Goal: Task Accomplishment & Management: Use online tool/utility

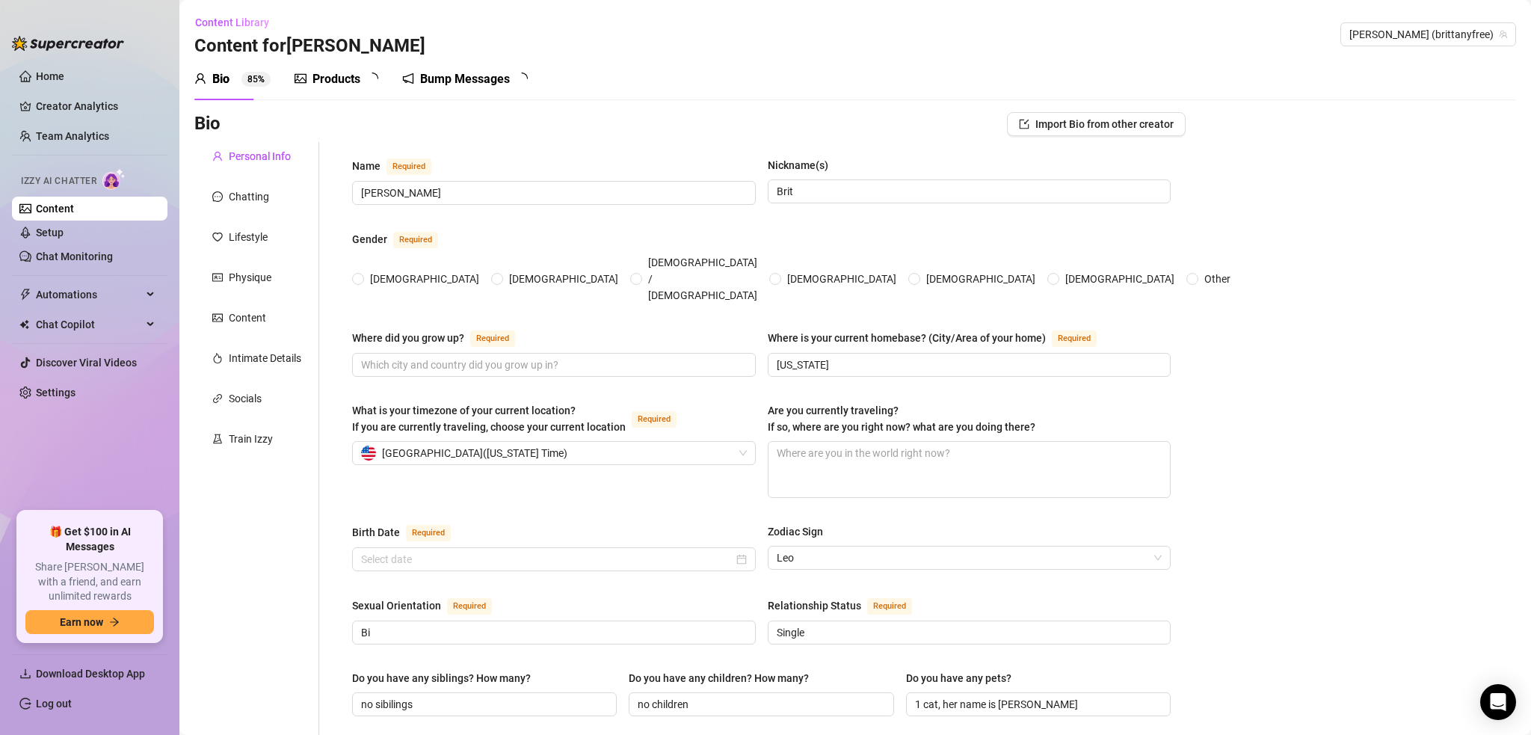
radio input "true"
type input "August 8th, 2007"
click at [64, 82] on link "Home" at bounding box center [50, 76] width 28 height 12
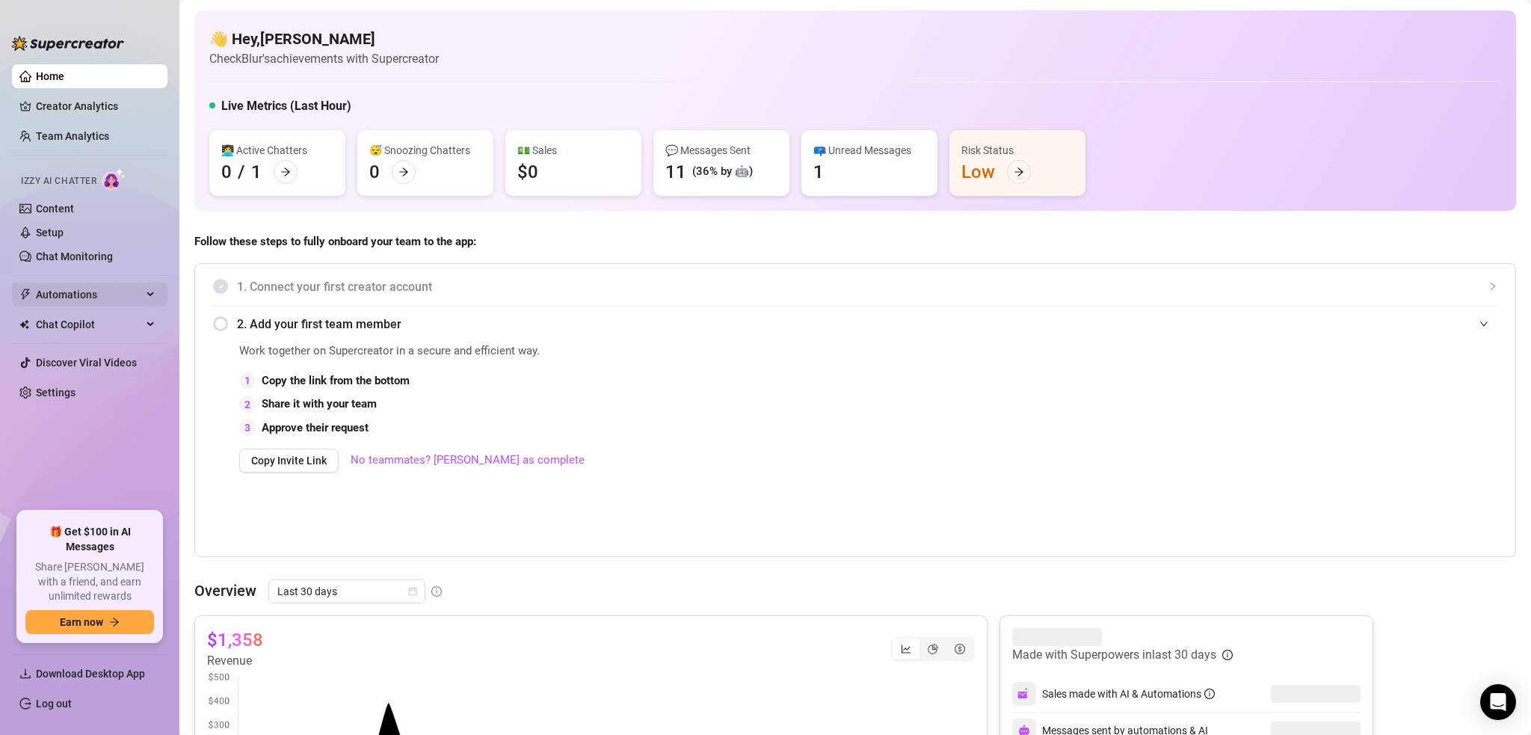
click at [91, 289] on span "Automations" at bounding box center [89, 295] width 106 height 24
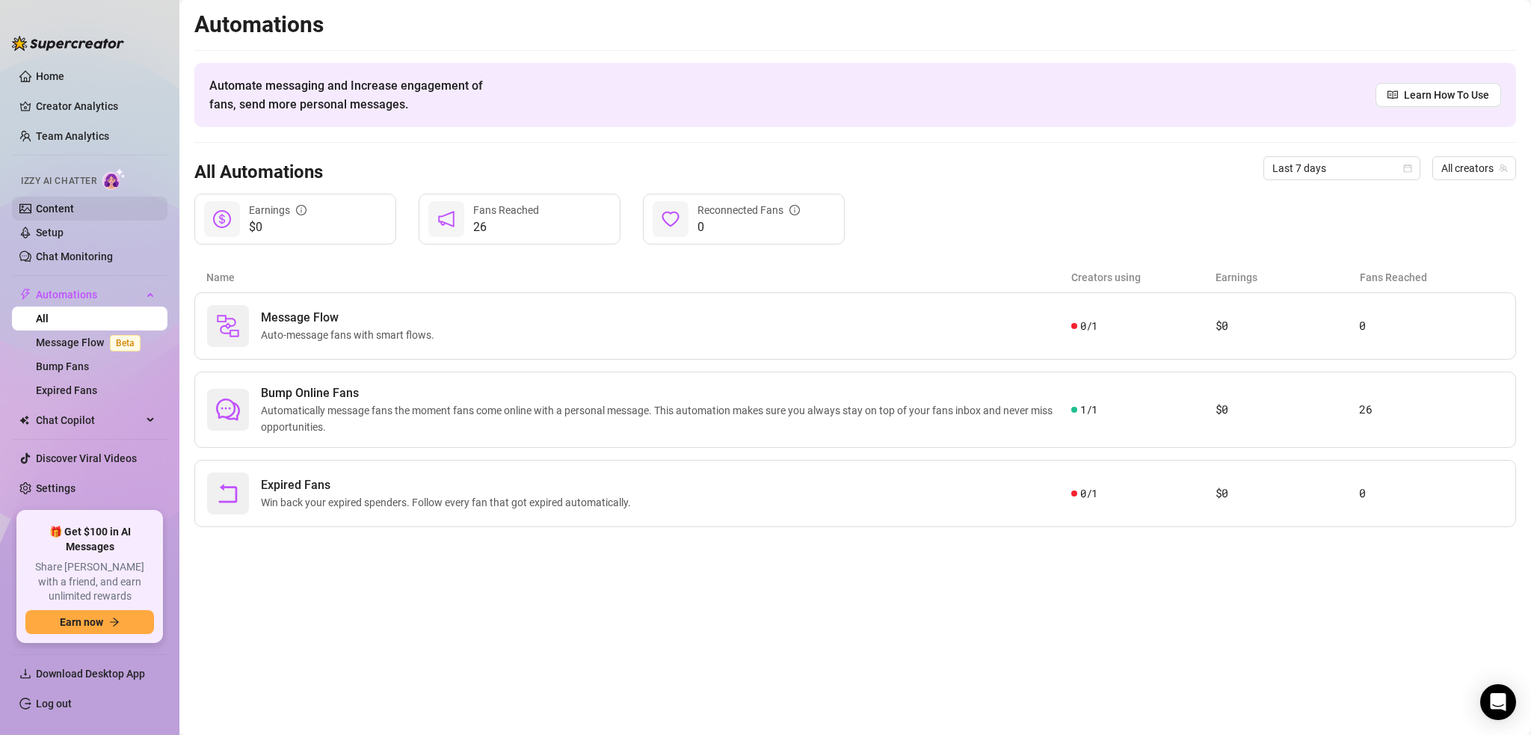
click at [74, 211] on link "Content" at bounding box center [55, 209] width 38 height 12
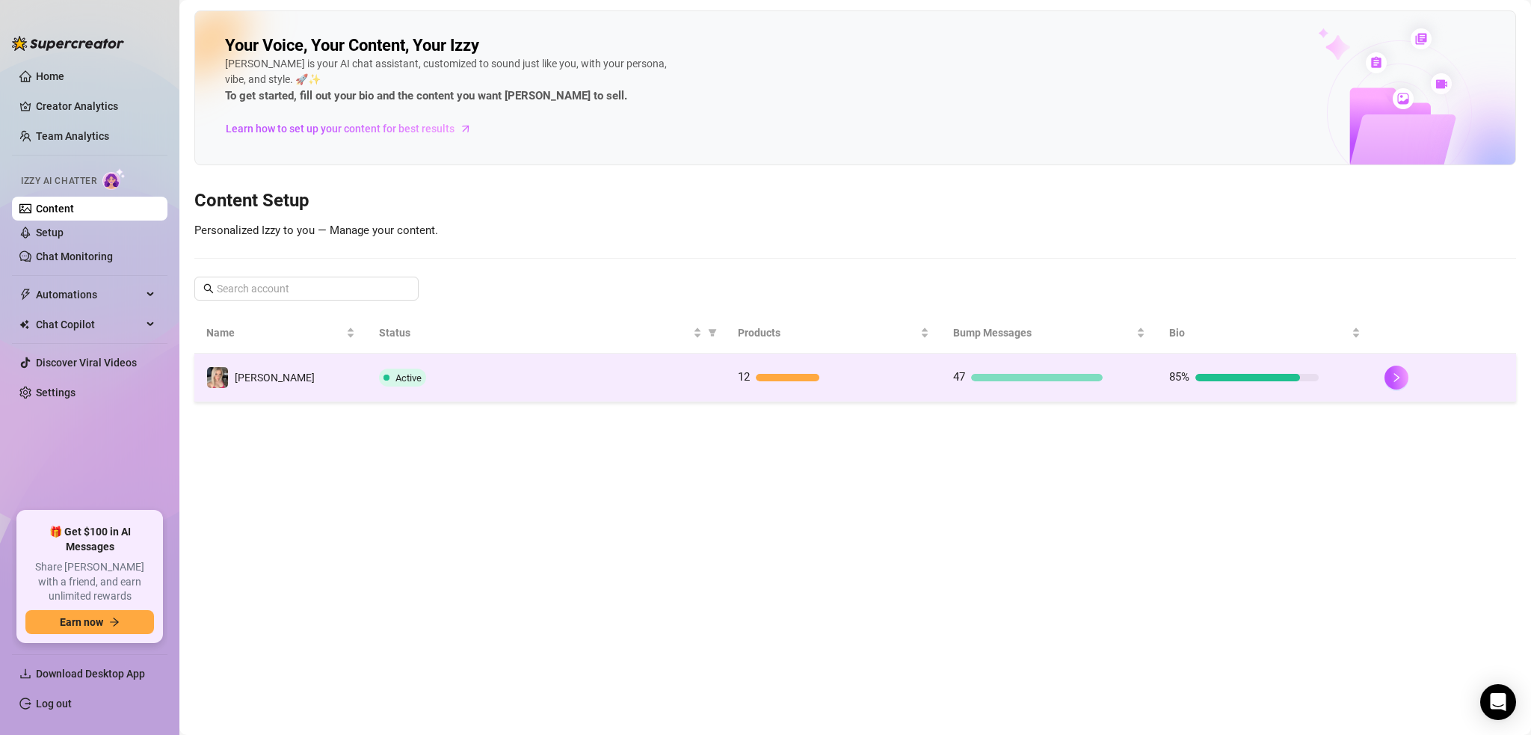
click at [517, 387] on td "Active" at bounding box center [546, 378] width 359 height 49
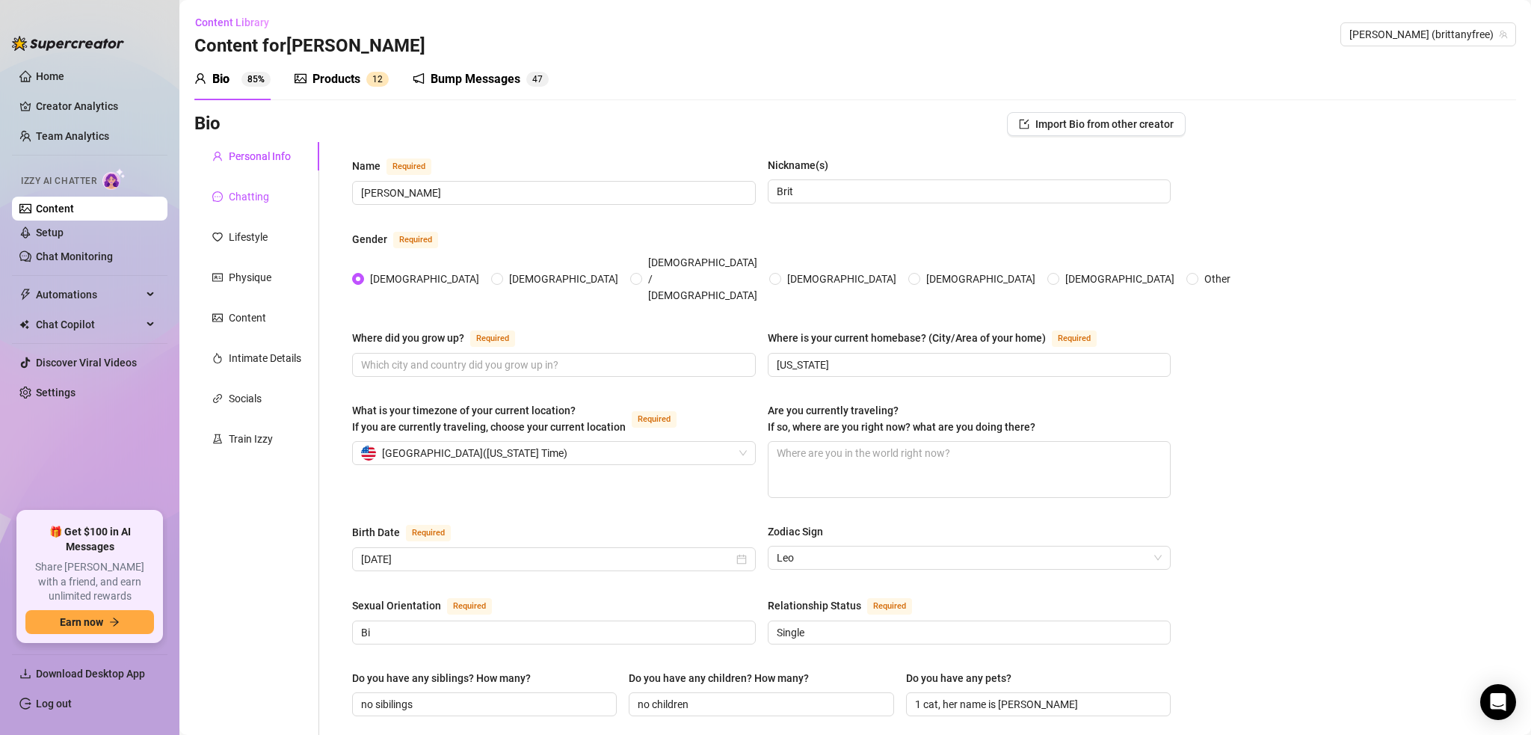
click at [261, 194] on div "Chatting" at bounding box center [249, 196] width 40 height 16
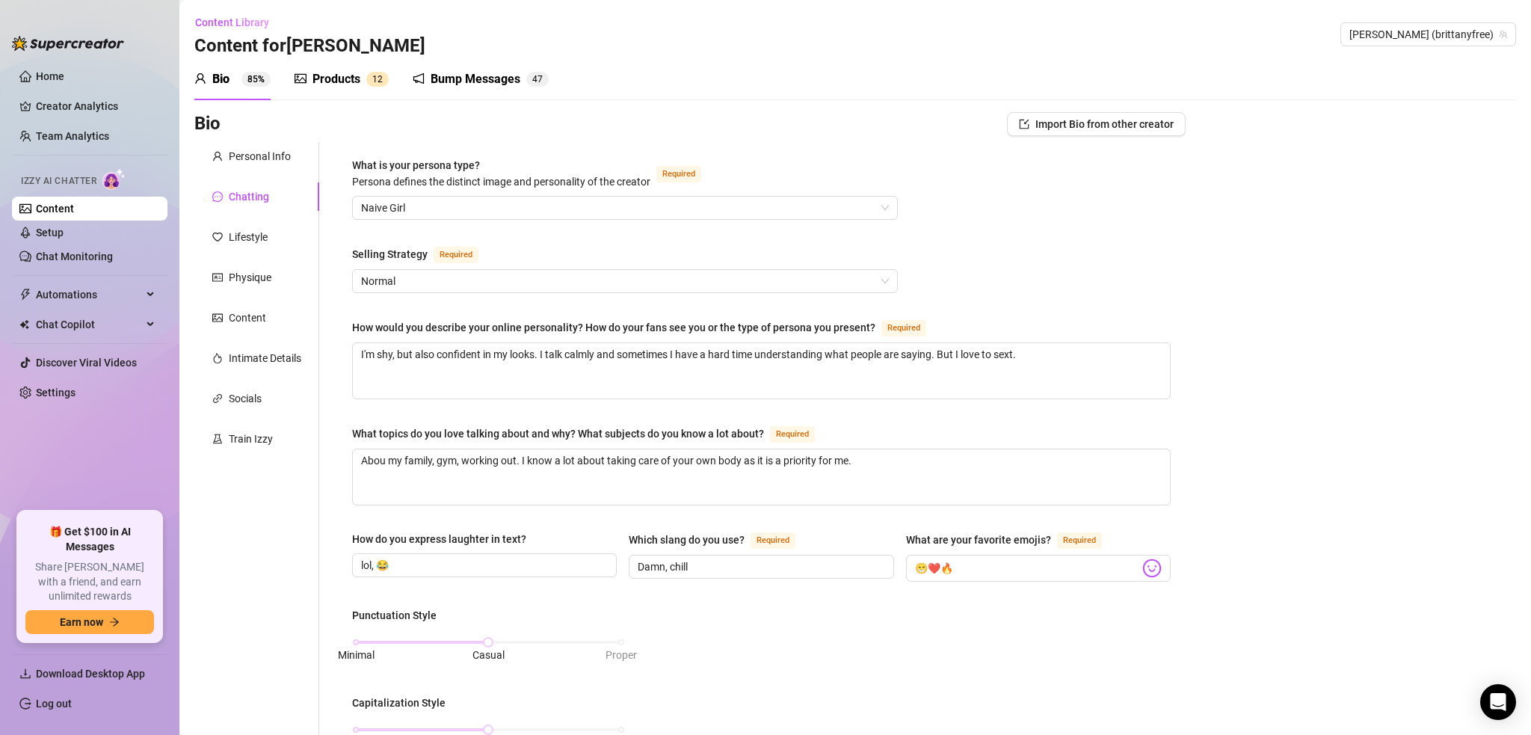
click at [321, 82] on div "Products" at bounding box center [336, 79] width 48 height 18
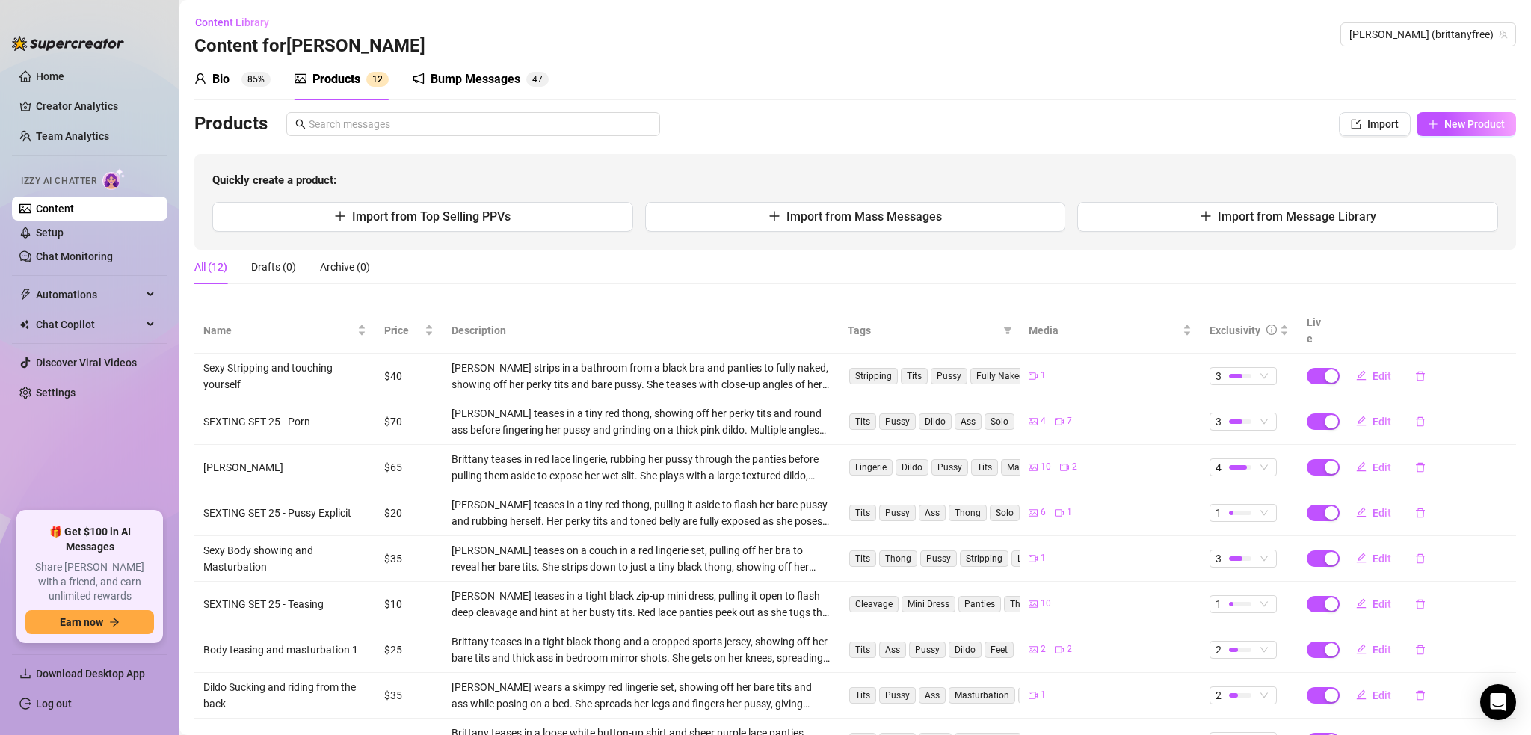
click at [461, 93] on div "Bump Messages 4 7" at bounding box center [481, 79] width 136 height 42
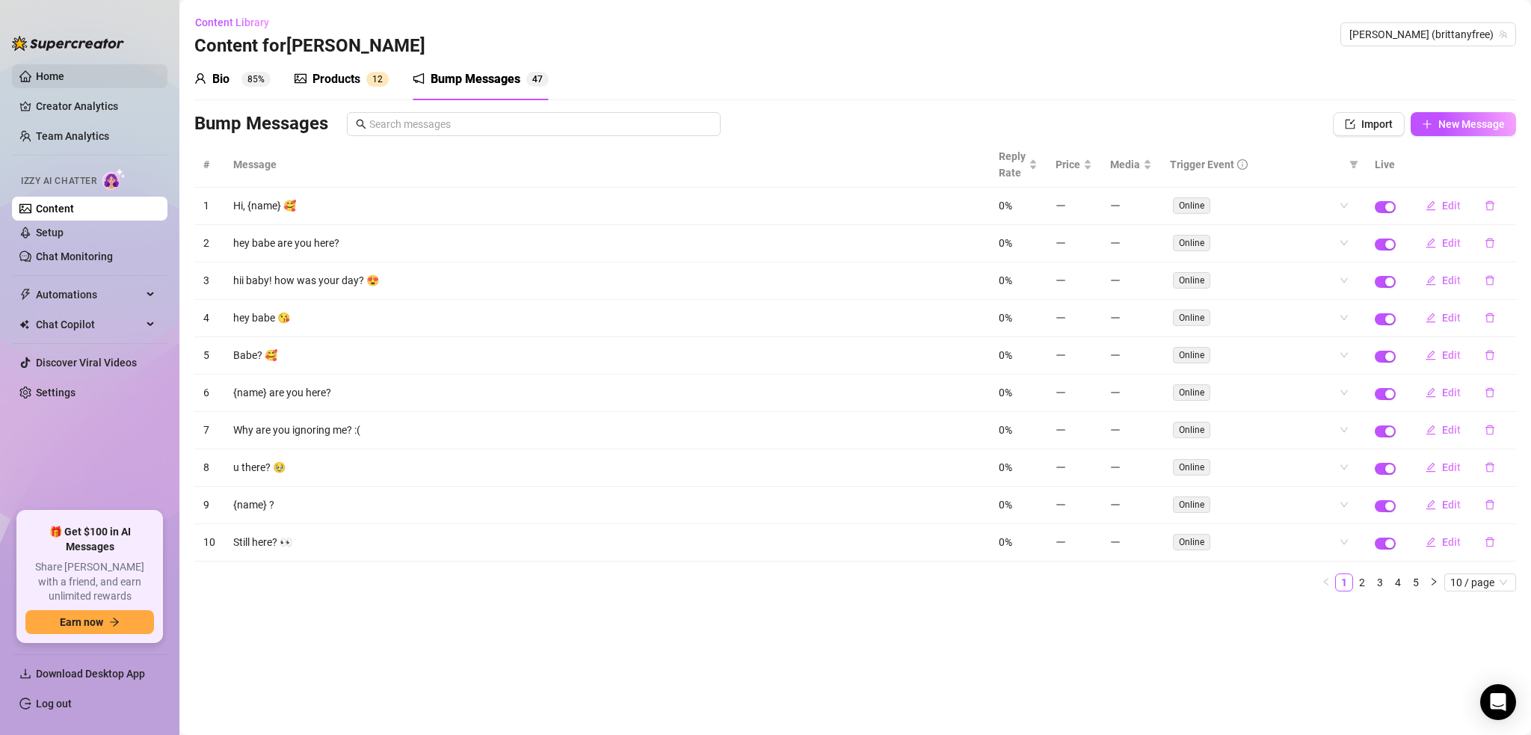
click at [64, 75] on link "Home" at bounding box center [50, 76] width 28 height 12
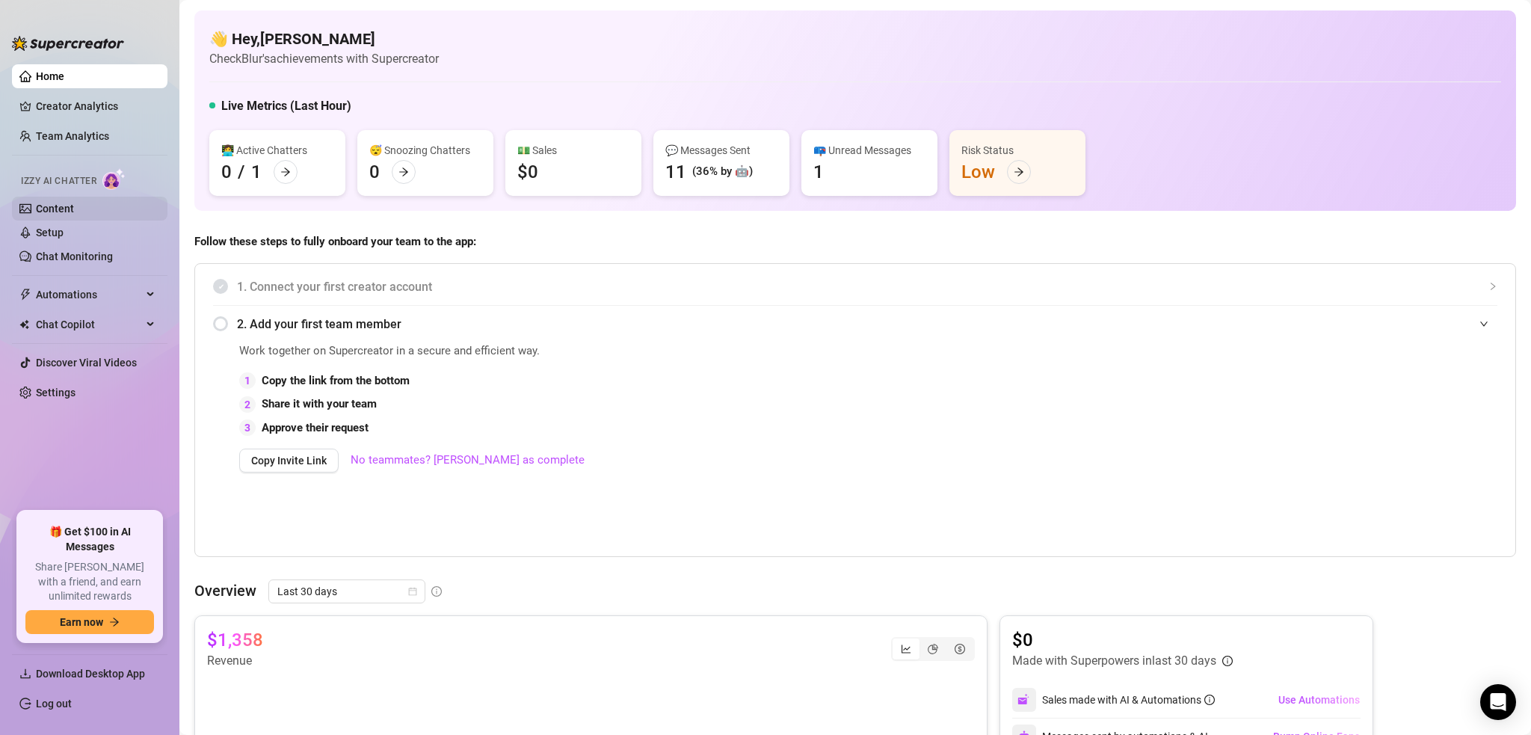
click at [74, 211] on link "Content" at bounding box center [55, 209] width 38 height 12
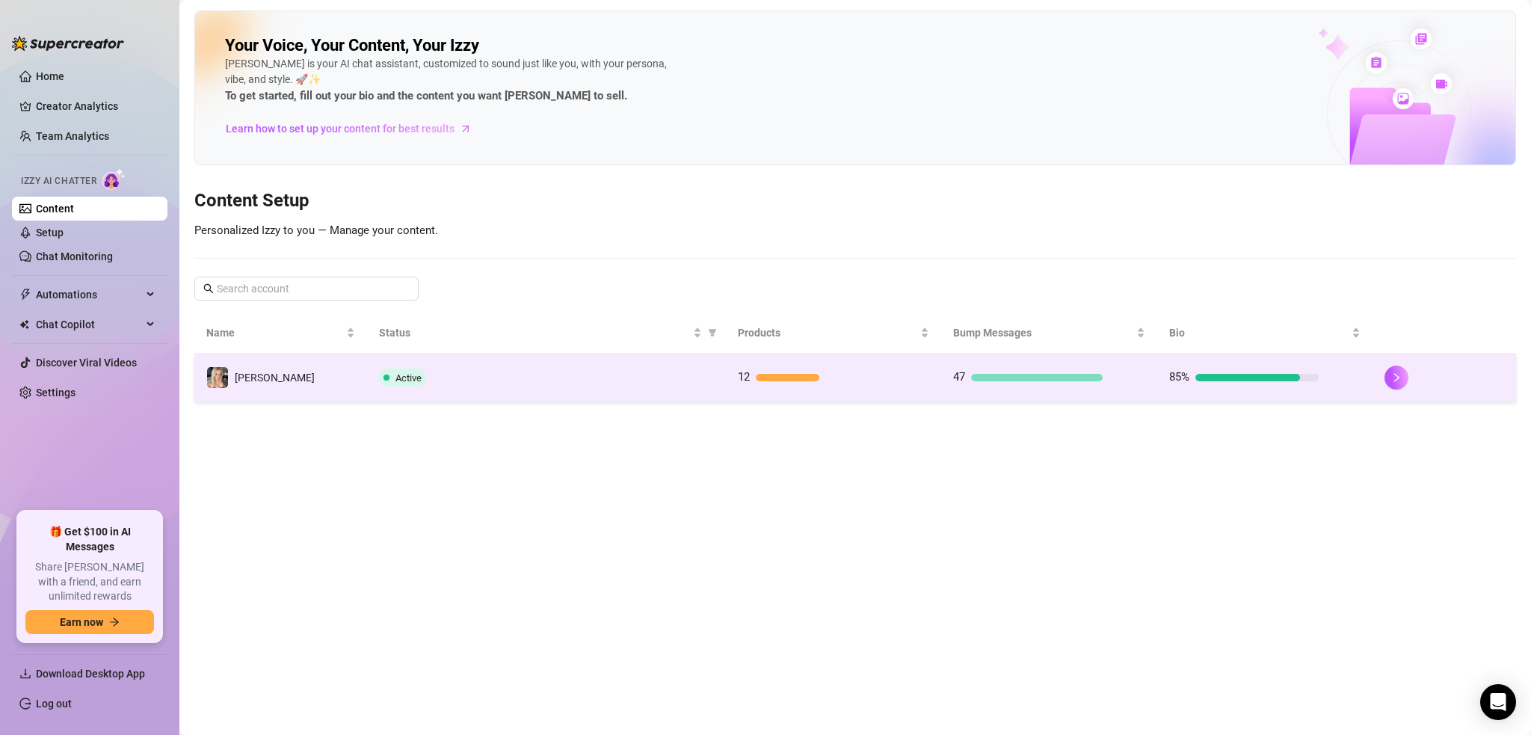
click at [282, 370] on td "Brittany" at bounding box center [280, 378] width 173 height 49
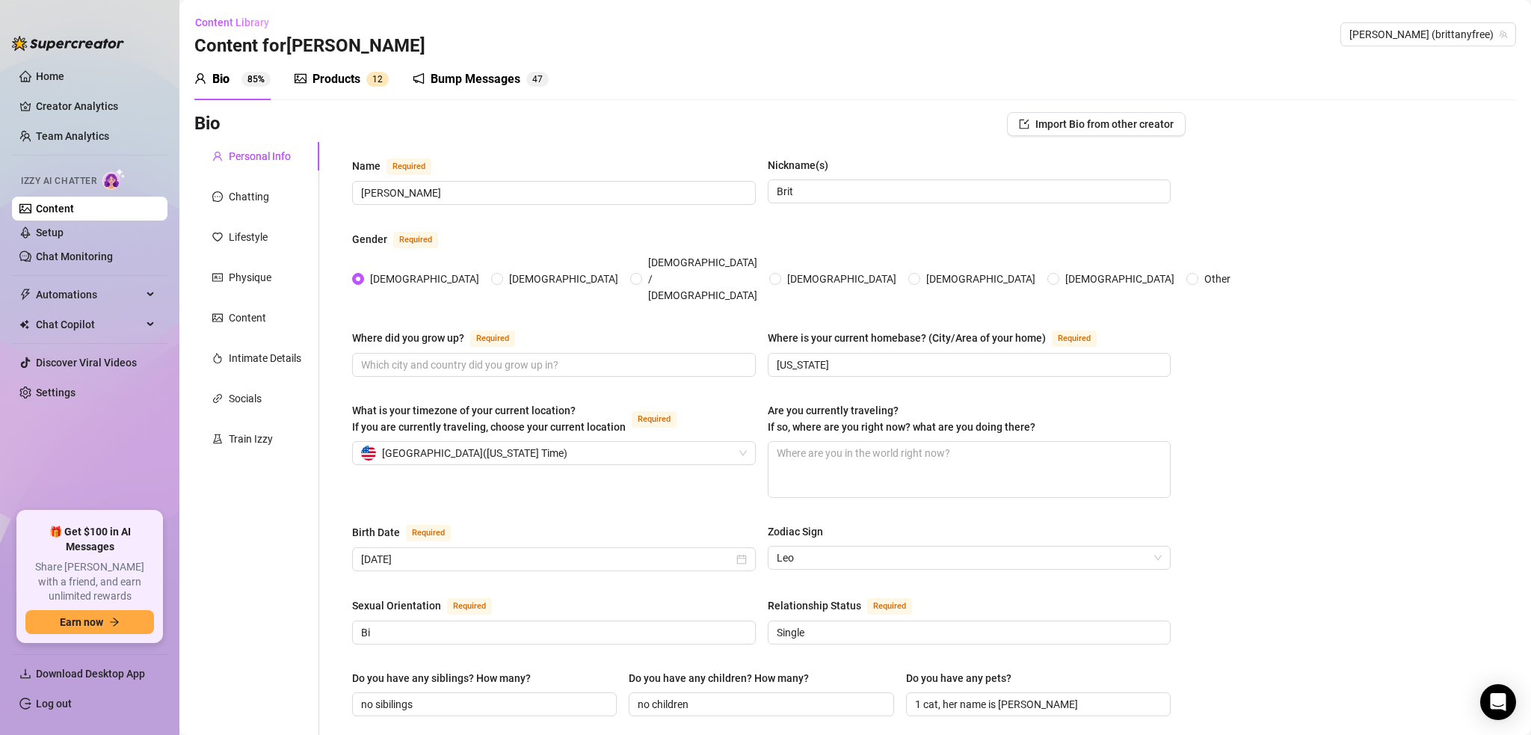
click at [56, 26] on div at bounding box center [68, 35] width 112 height 45
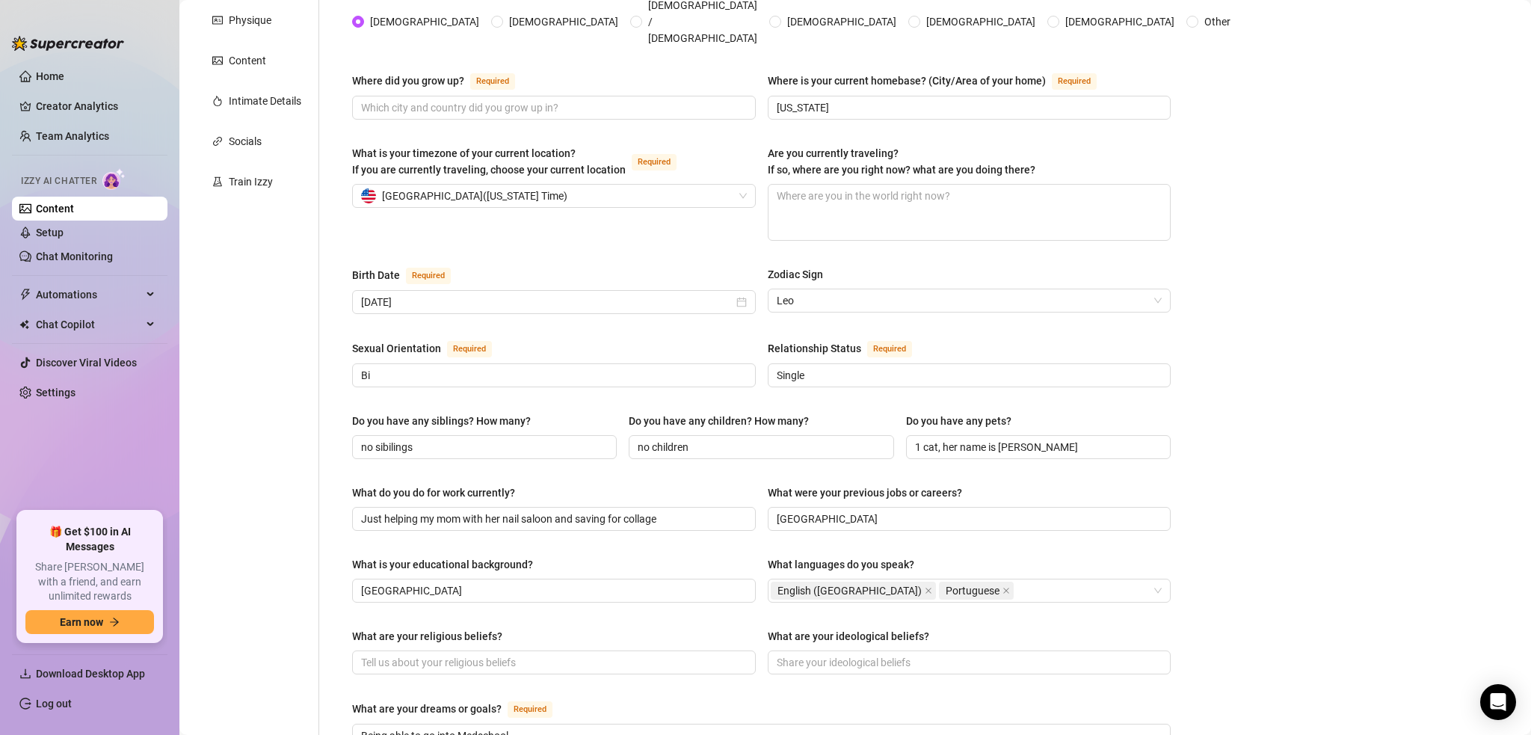
scroll to position [299, 0]
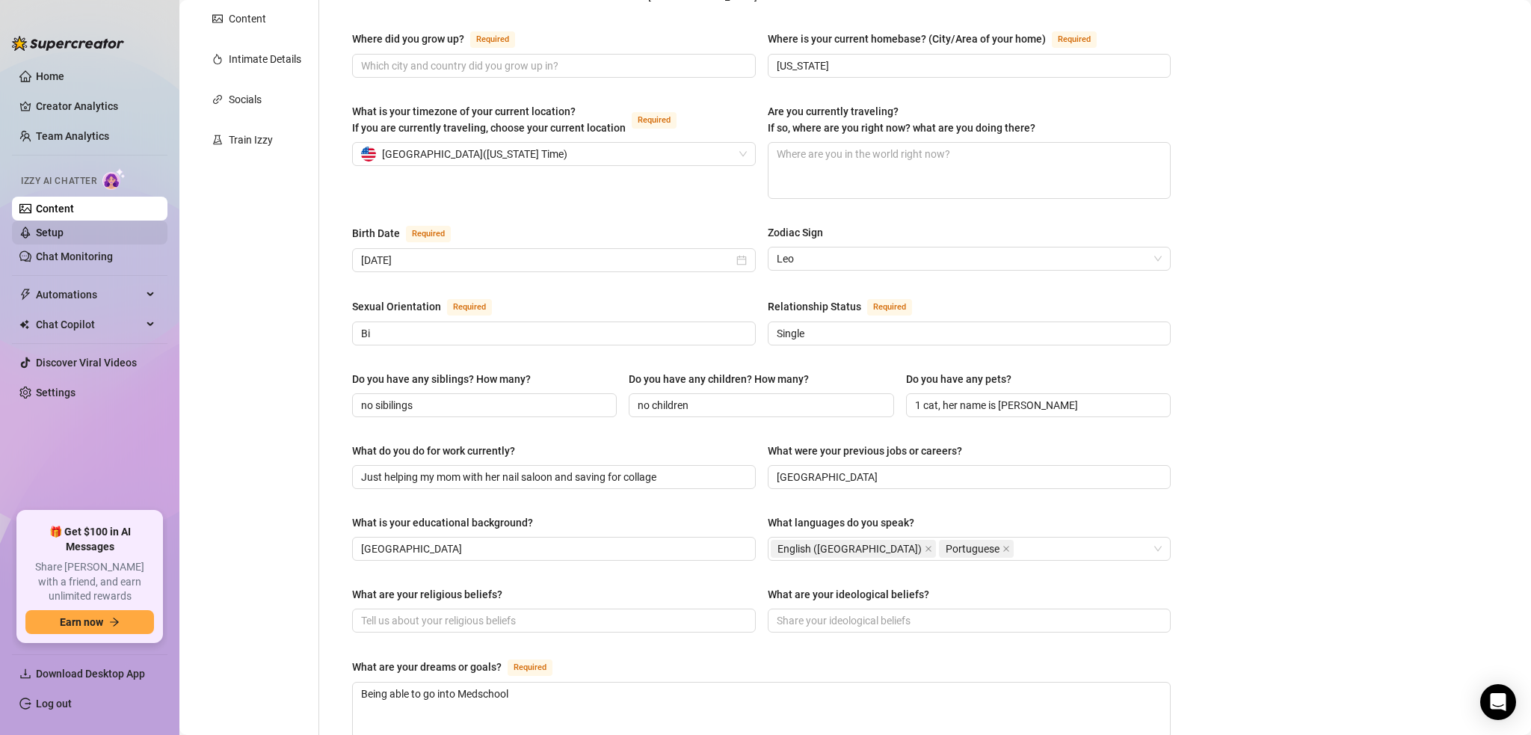
click at [64, 229] on link "Setup" at bounding box center [50, 232] width 28 height 12
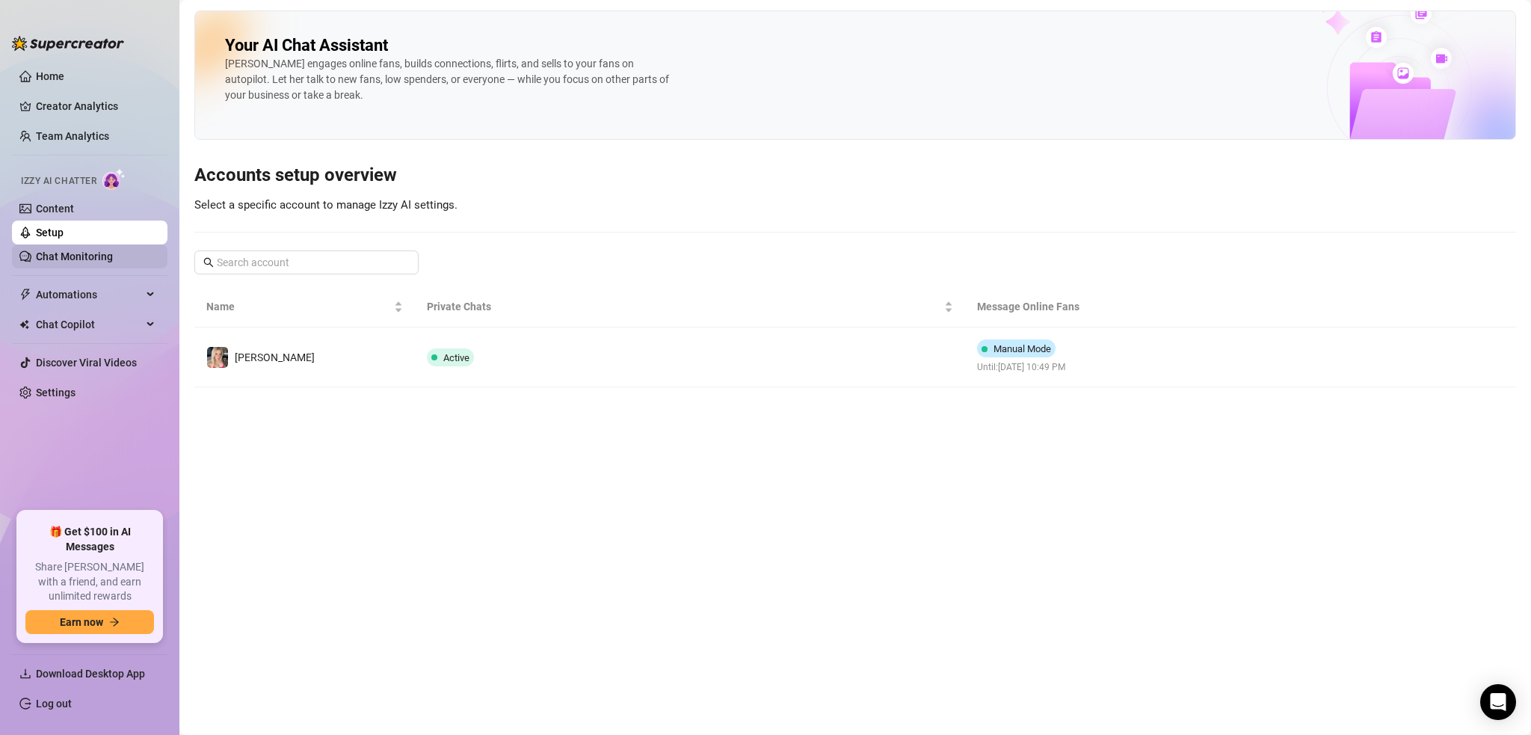
click at [87, 261] on link "Chat Monitoring" at bounding box center [74, 256] width 77 height 12
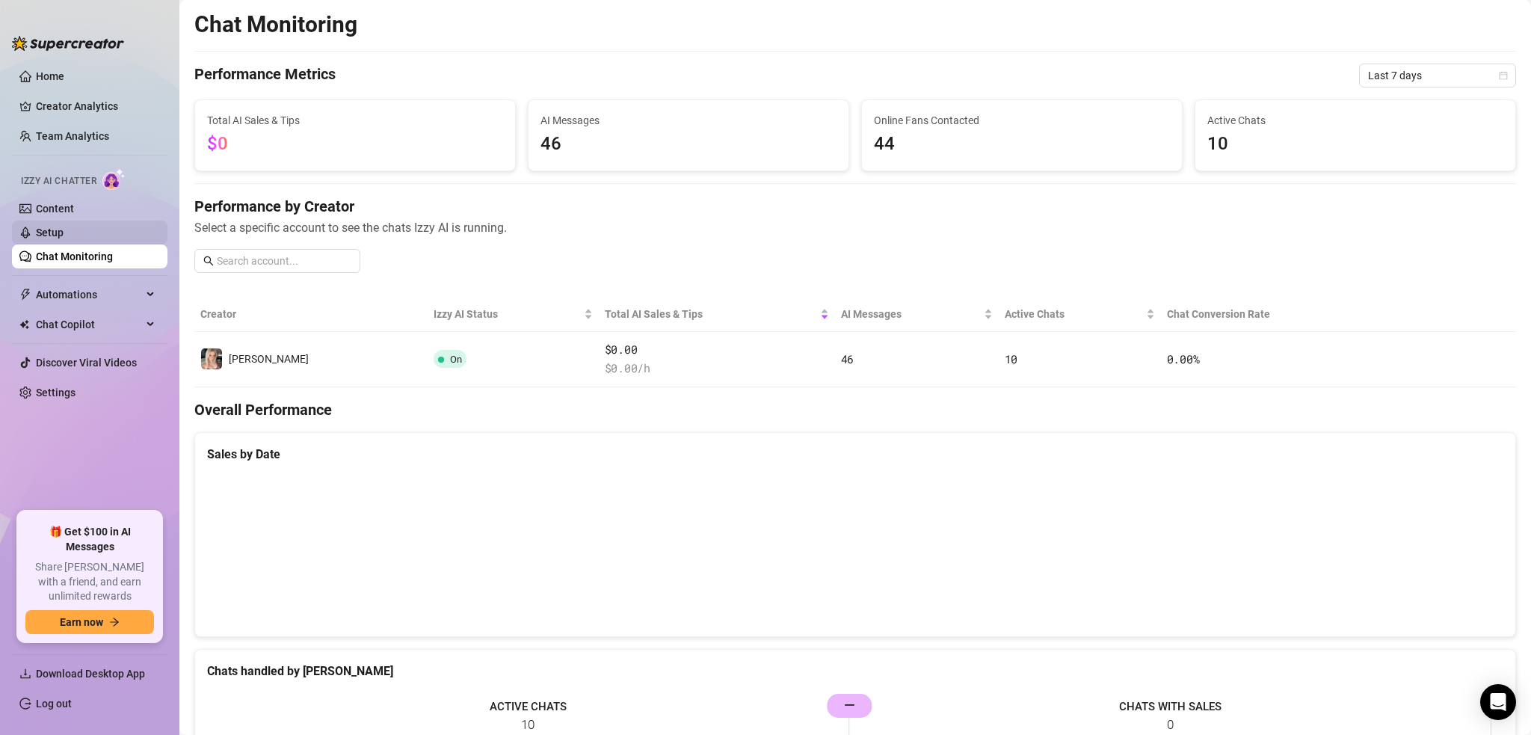
click at [64, 232] on link "Setup" at bounding box center [50, 232] width 28 height 12
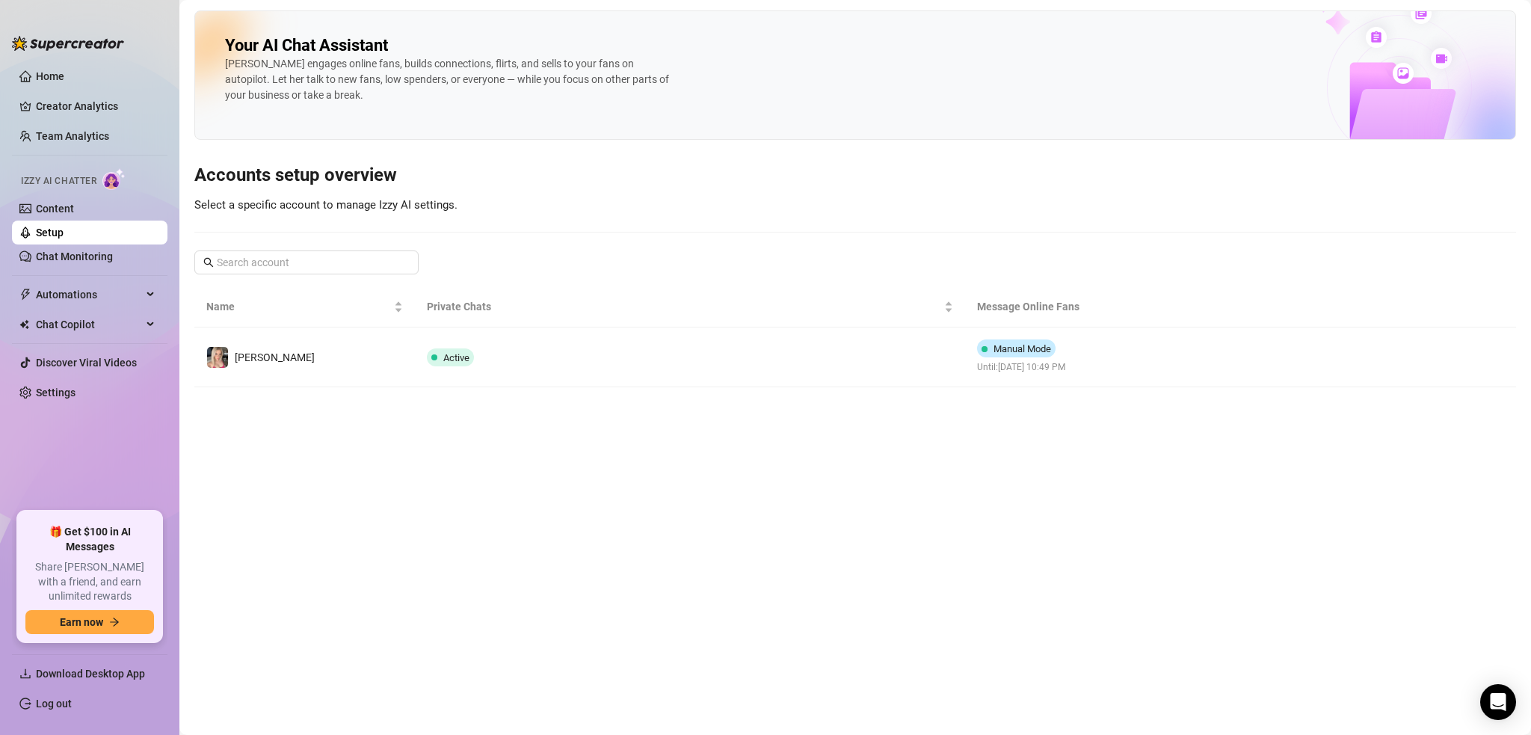
click at [117, 196] on li "Izzy AI Chatter Content Setup Chat Monitoring" at bounding box center [89, 215] width 155 height 106
click at [74, 203] on link "Content" at bounding box center [55, 209] width 38 height 12
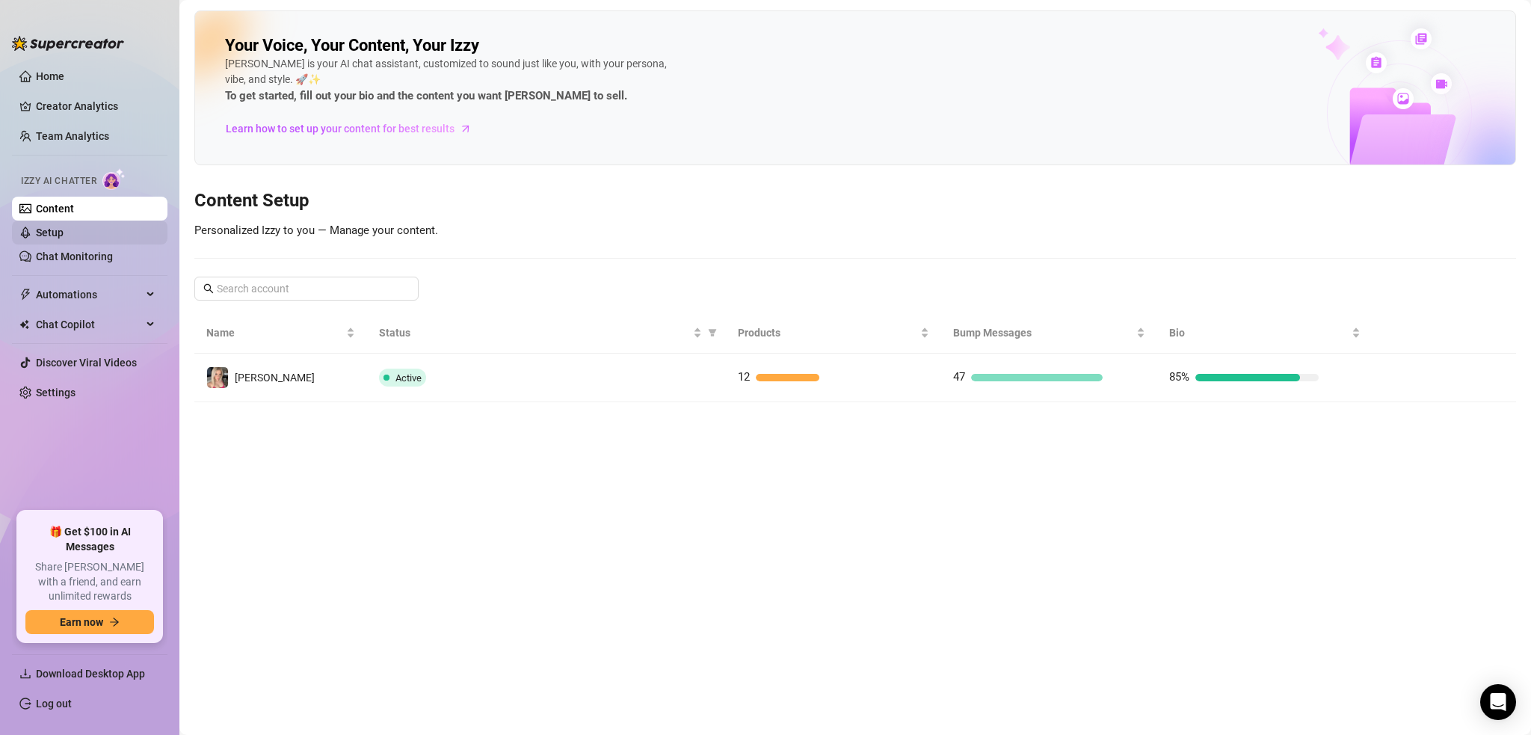
click at [64, 238] on link "Setup" at bounding box center [50, 232] width 28 height 12
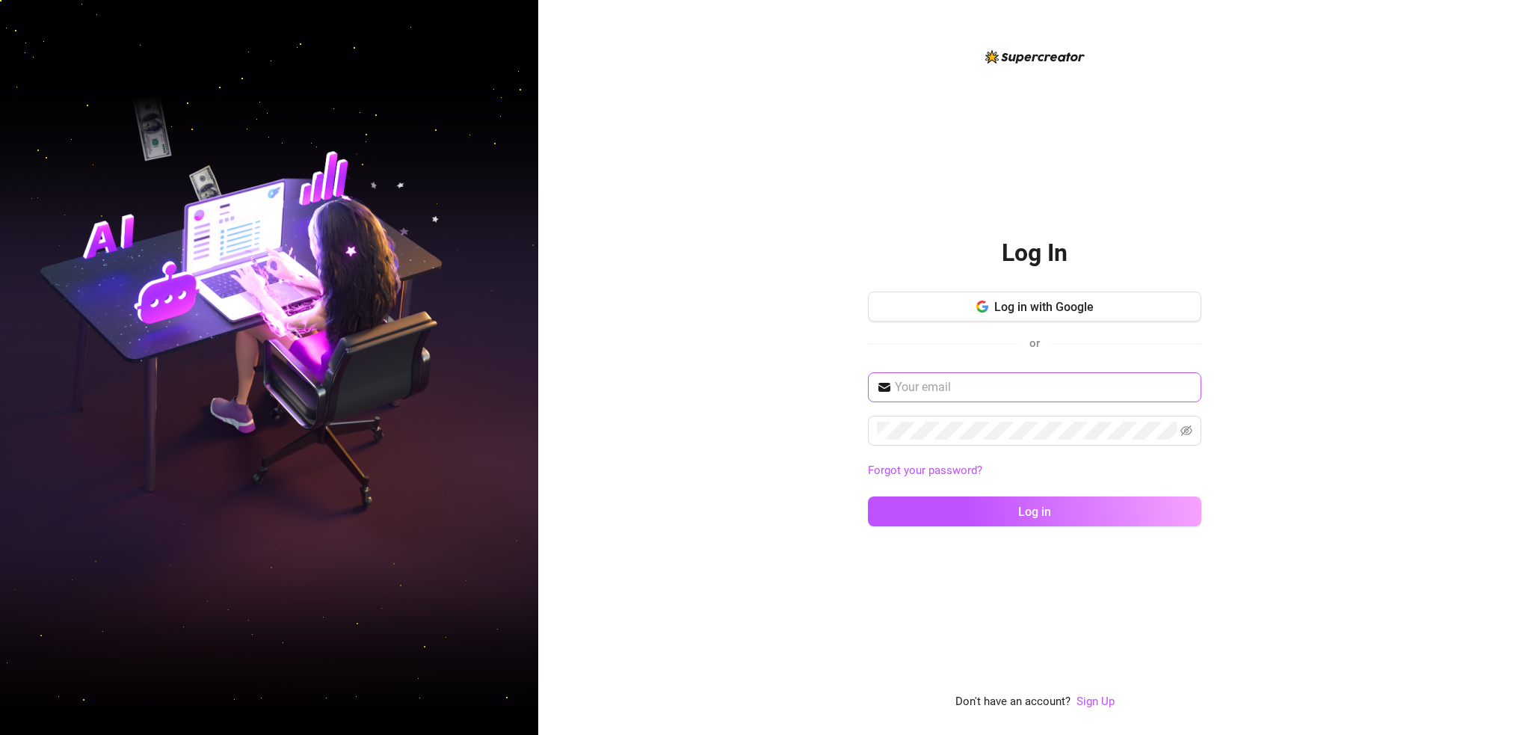
click at [967, 373] on span at bounding box center [1034, 387] width 333 height 30
click at [967, 382] on input "text" at bounding box center [1044, 387] width 298 height 18
click at [0, 734] on com-1password-button at bounding box center [0, 735] width 0 height 0
click at [847, 144] on div "Log In Log in with Google or Forgot your password? Log in Don't have an account…" at bounding box center [1034, 367] width 993 height 735
click at [948, 395] on input "text" at bounding box center [1044, 387] width 298 height 18
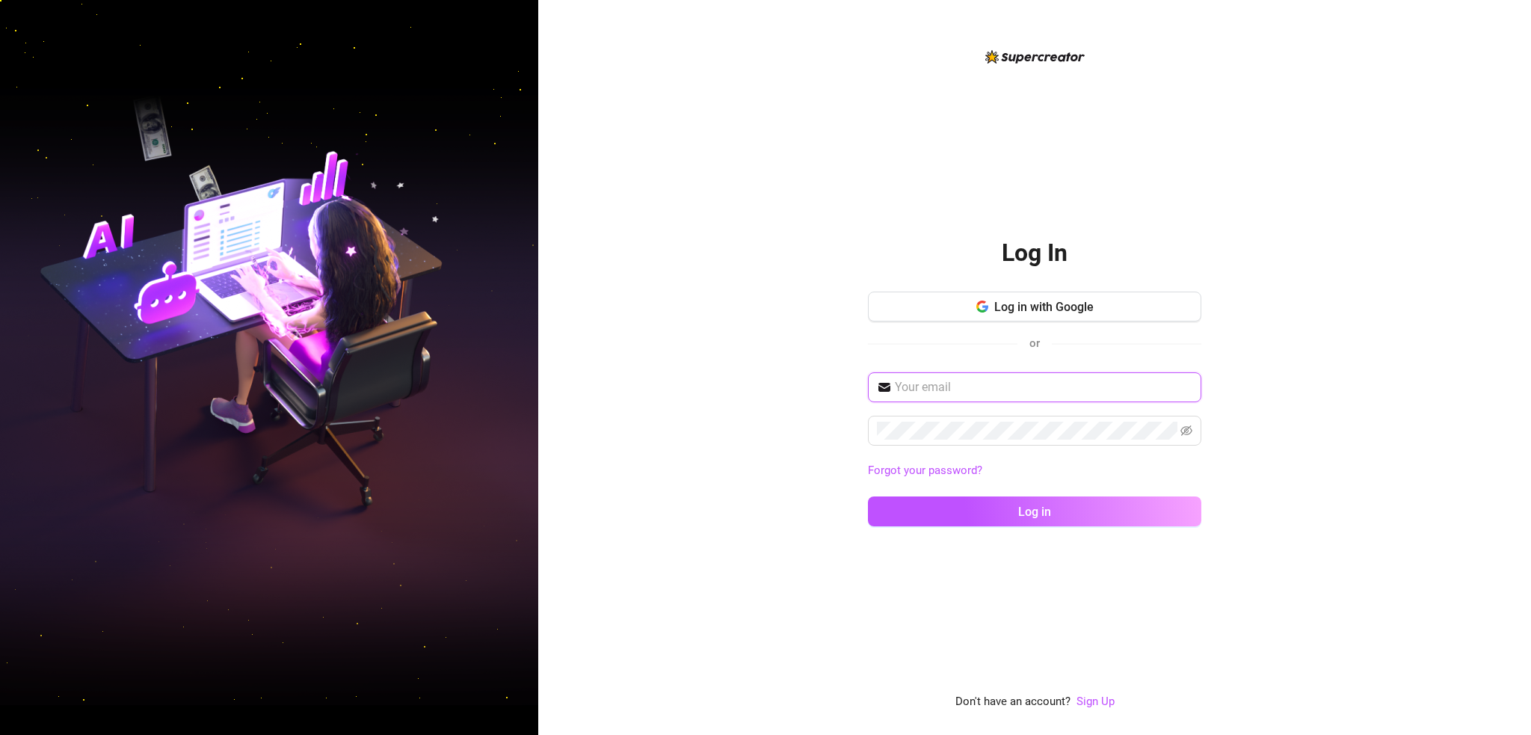
click at [0, 734] on com-1password-button at bounding box center [0, 735] width 0 height 0
type input "fernando@aliasmediamanagement.com"
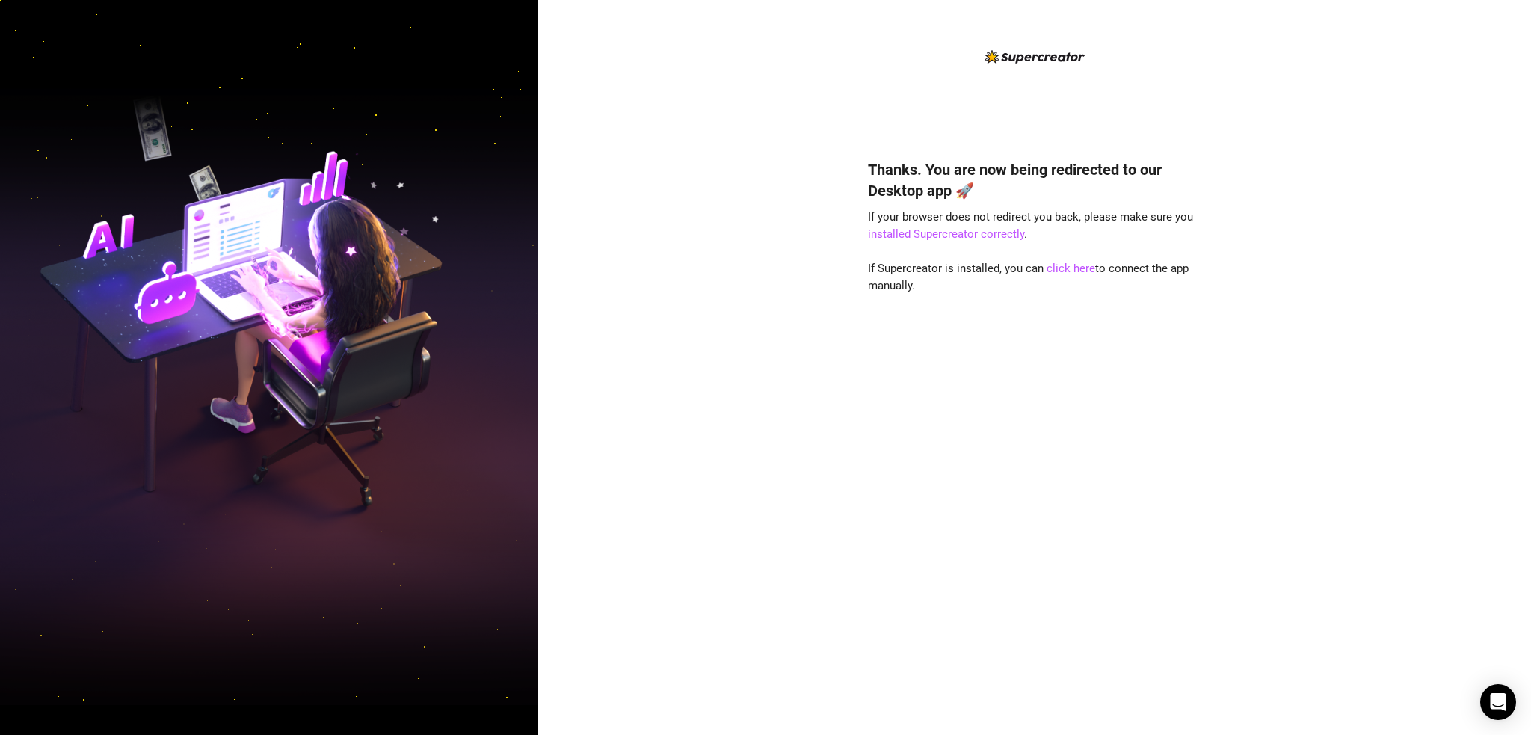
drag, startPoint x: 1504, startPoint y: 53, endPoint x: 1502, endPoint y: 43, distance: 10.6
click at [1504, 53] on div "Thanks. You are now being redirected to our Desktop app 🚀 If your browser does …" at bounding box center [1034, 367] width 993 height 735
click at [1068, 268] on link "click here" at bounding box center [1070, 268] width 49 height 13
click at [1067, 275] on link "click here" at bounding box center [1070, 268] width 49 height 13
click at [1066, 271] on link "click here" at bounding box center [1070, 268] width 49 height 13
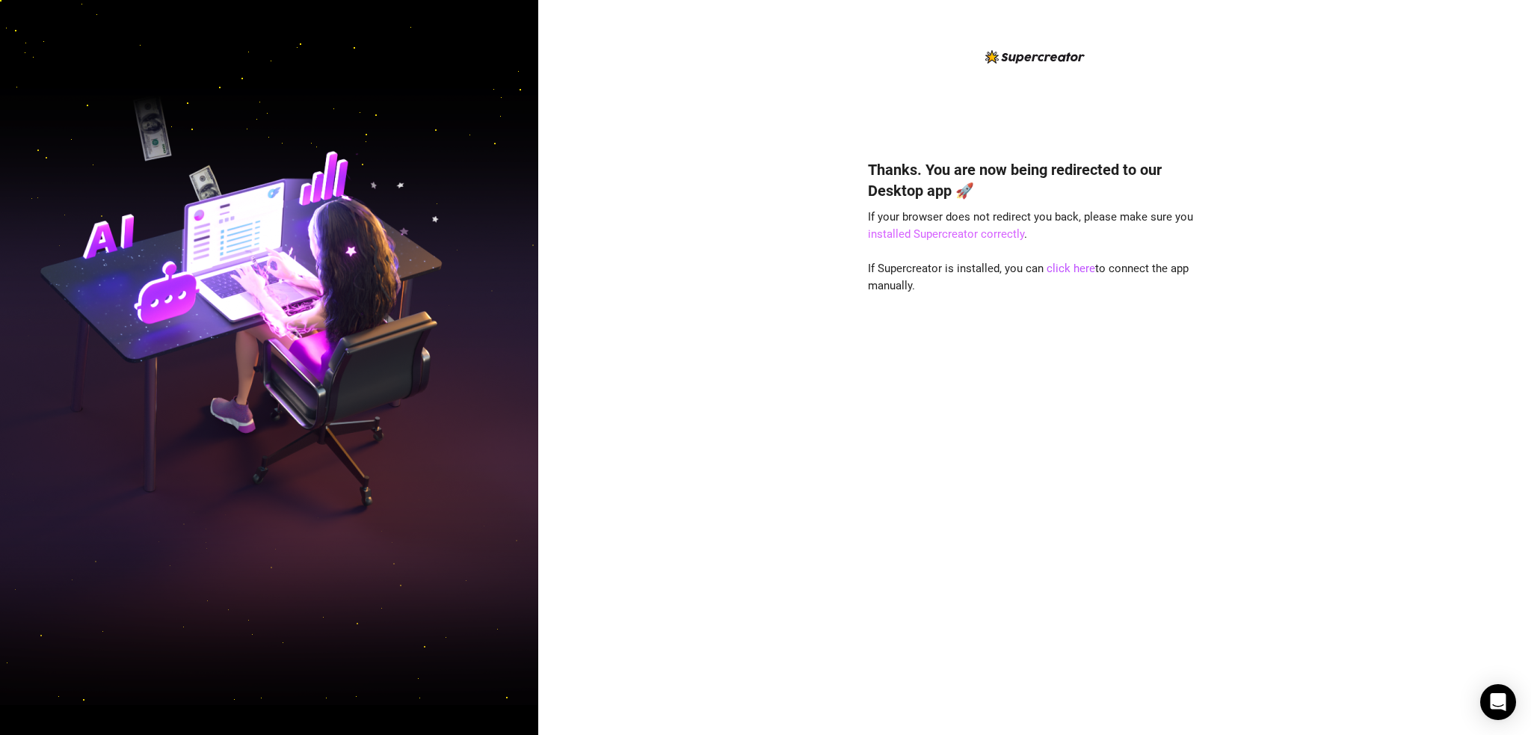
click at [955, 233] on link "installed Supercreator correctly" at bounding box center [946, 233] width 156 height 13
drag, startPoint x: 1499, startPoint y: 209, endPoint x: 1482, endPoint y: 209, distance: 18.0
click at [1499, 208] on div "Thanks. You are now being redirected to our Desktop app 🚀 If your browser does …" at bounding box center [1034, 367] width 993 height 735
click at [1082, 269] on link "click here" at bounding box center [1070, 268] width 49 height 13
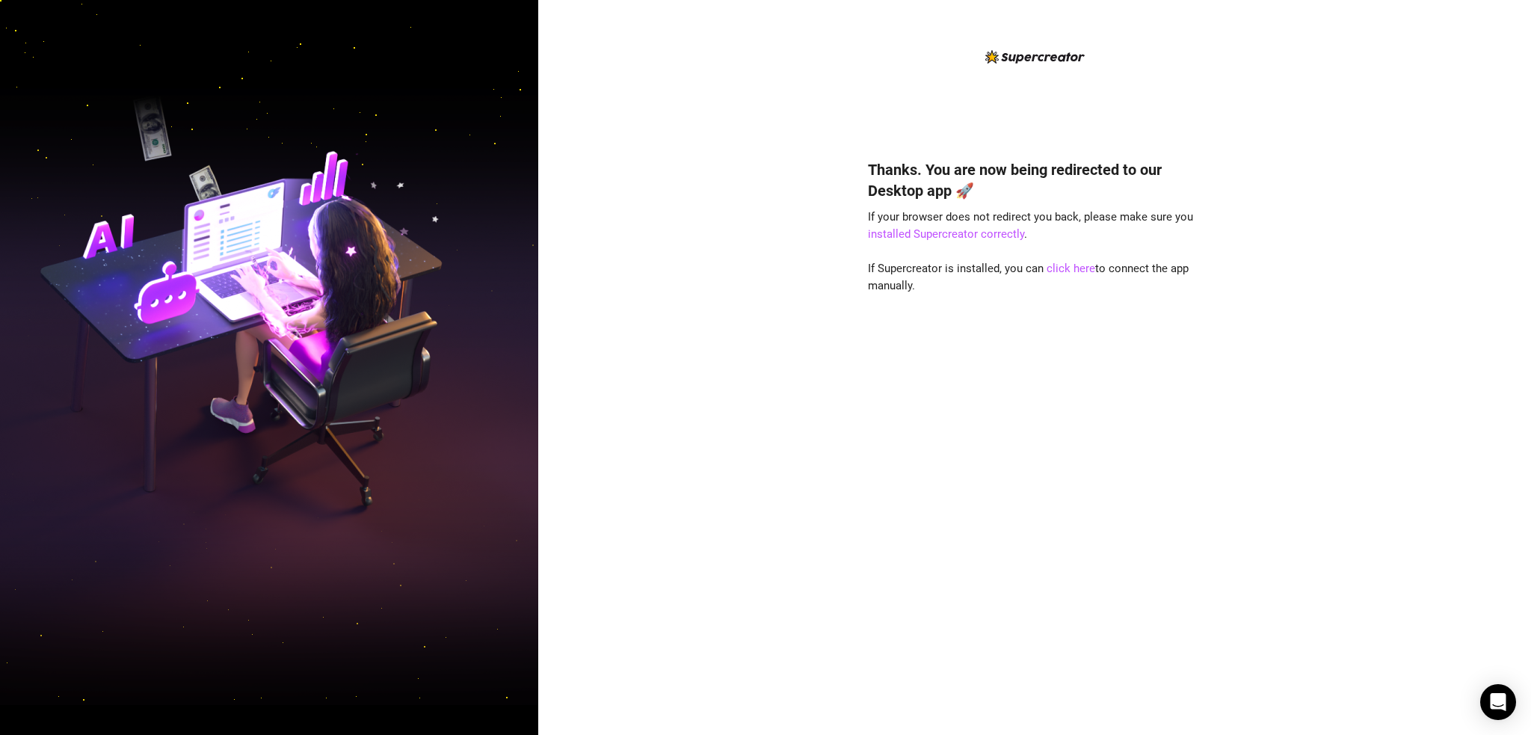
click at [1469, 268] on div "Thanks. You are now being redirected to our Desktop app 🚀 If your browser does …" at bounding box center [1034, 367] width 993 height 735
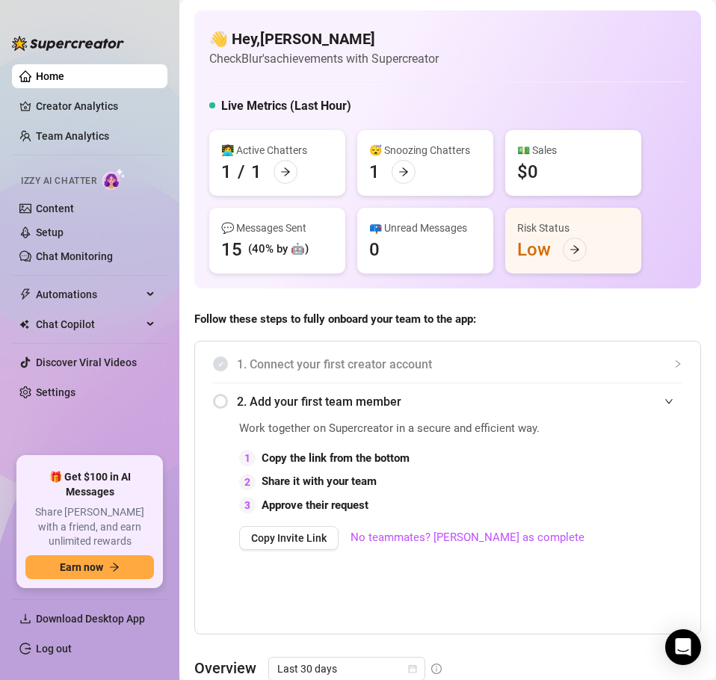
click at [64, 79] on link "Home" at bounding box center [50, 76] width 28 height 12
click at [62, 207] on link "Content" at bounding box center [55, 209] width 38 height 12
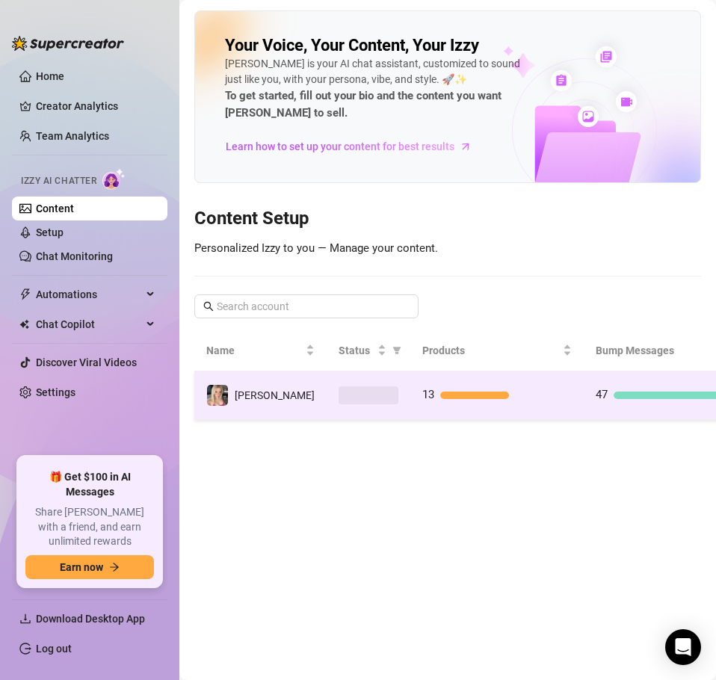
click at [339, 410] on td at bounding box center [369, 396] width 84 height 49
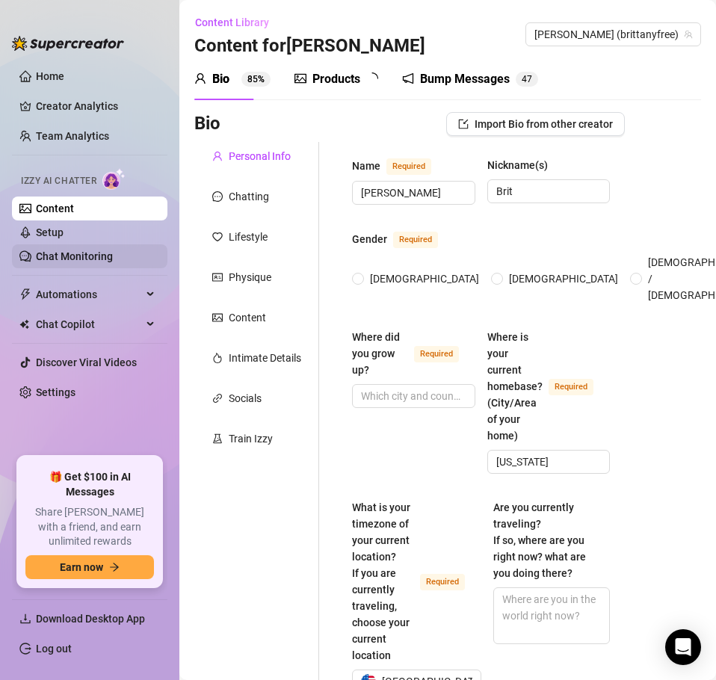
radio input "true"
type input "[DATE]"
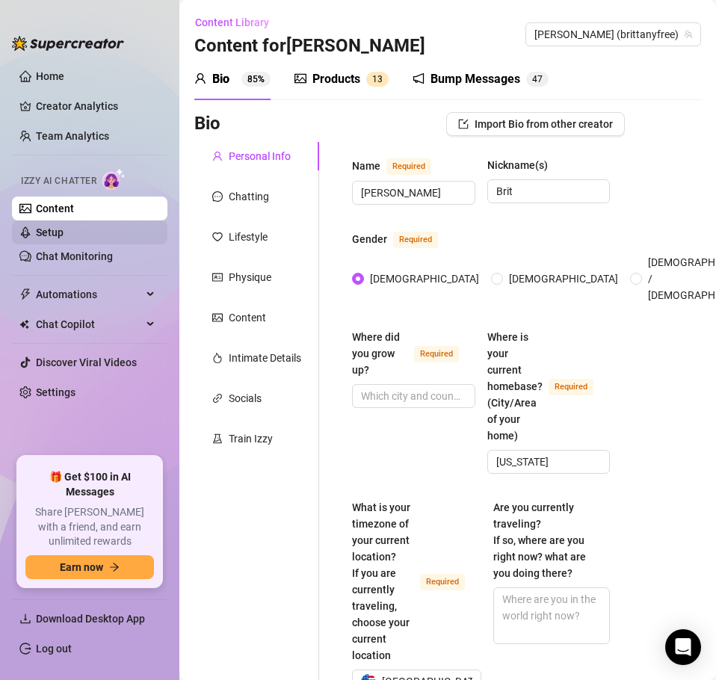
click at [64, 229] on link "Setup" at bounding box center [50, 232] width 28 height 12
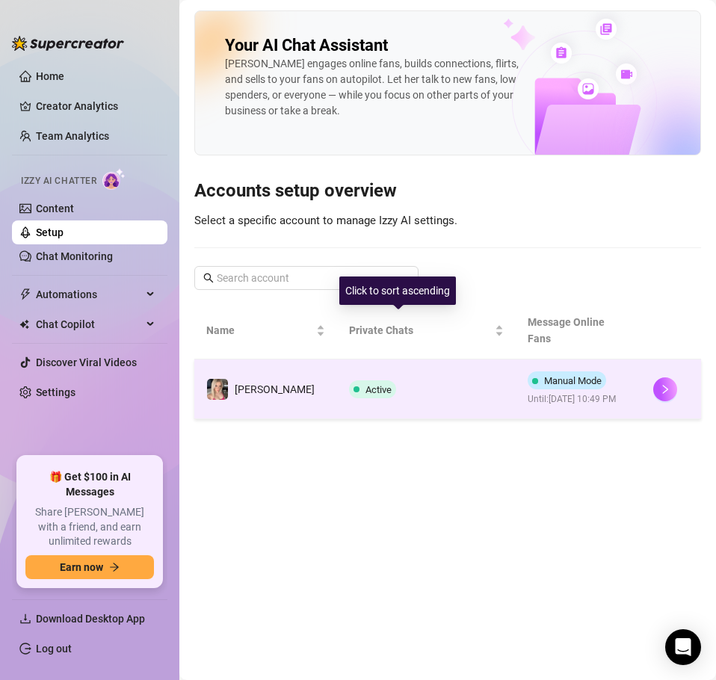
click at [450, 360] on td "Active" at bounding box center [426, 390] width 179 height 60
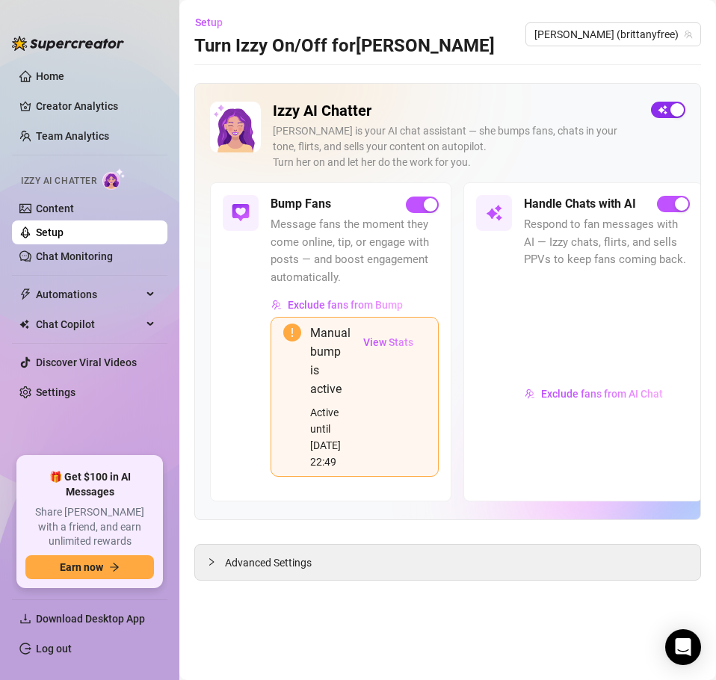
click at [670, 108] on button "button" at bounding box center [668, 110] width 34 height 16
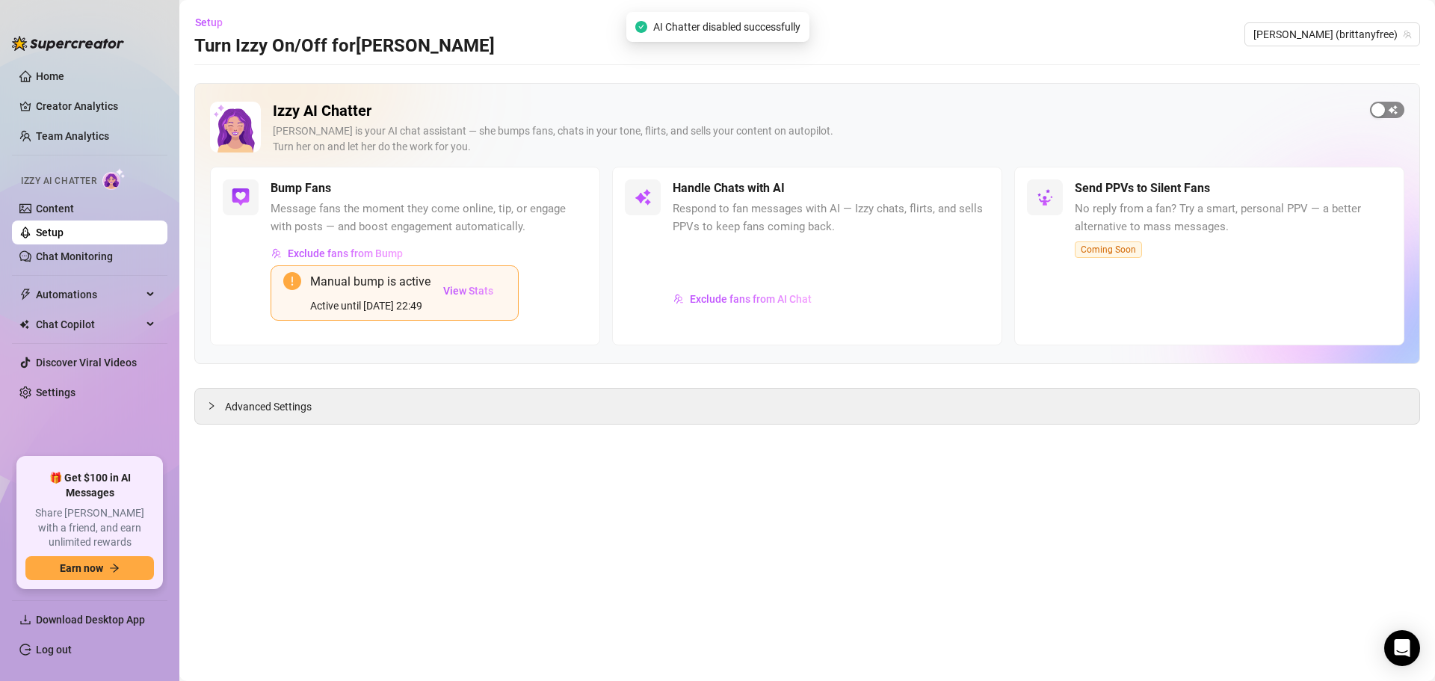
click at [715, 111] on div "button" at bounding box center [1378, 109] width 13 height 13
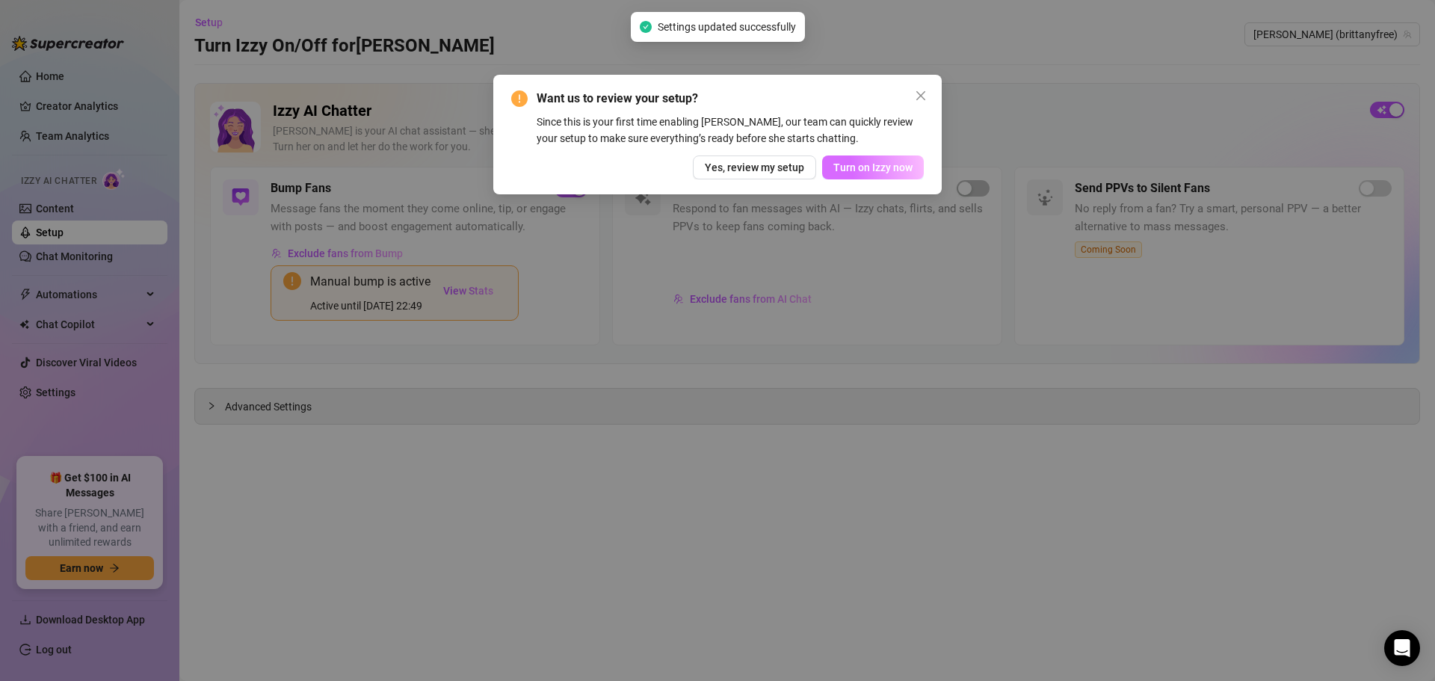
click at [715, 170] on span "Turn on Izzy now" at bounding box center [872, 167] width 79 height 12
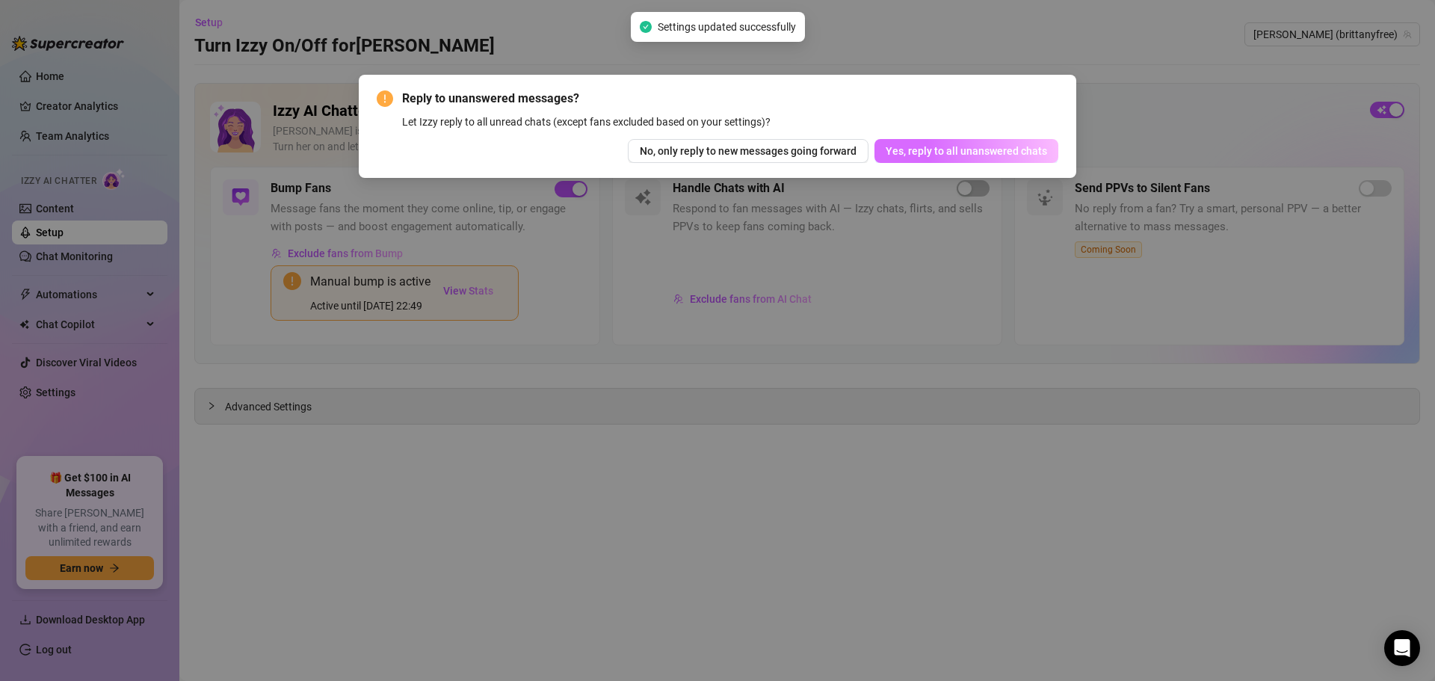
click at [715, 155] on span "Yes, reply to all unanswered chats" at bounding box center [966, 151] width 161 height 12
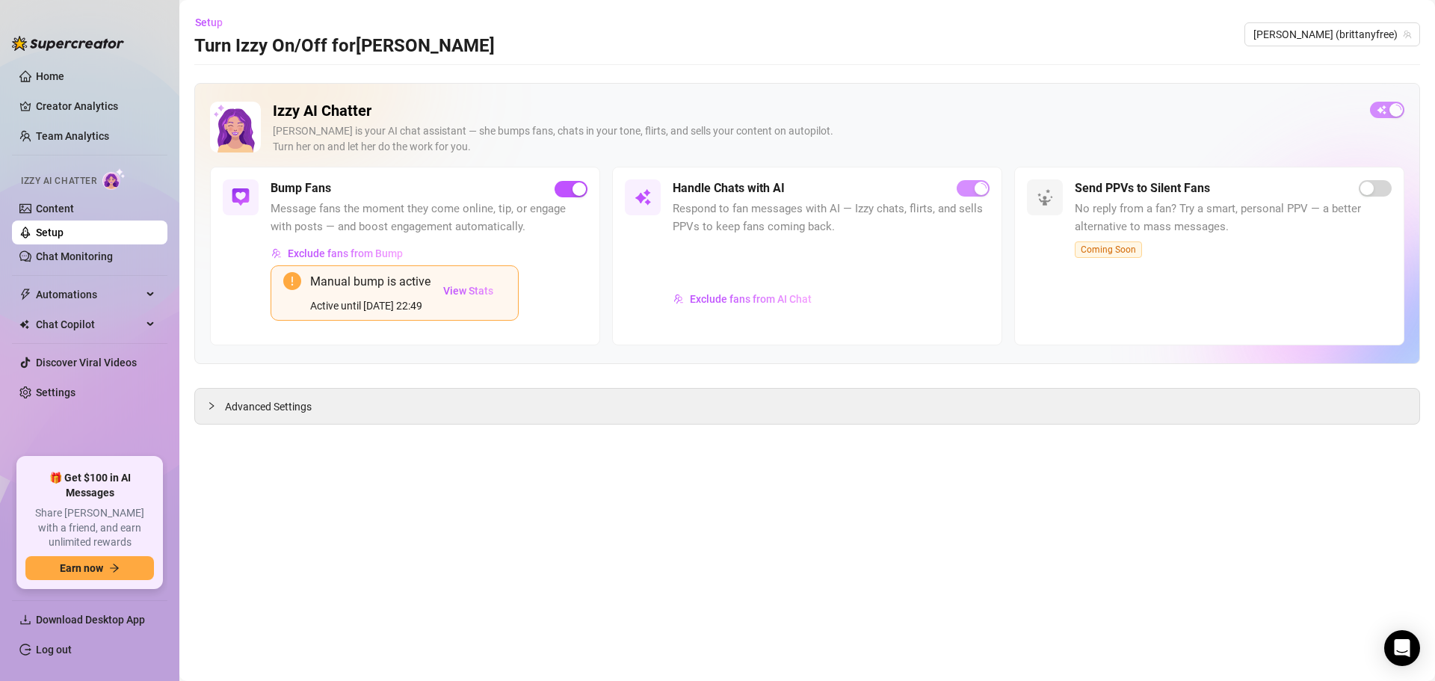
click at [62, 63] on ul "Home Creator Analytics Team Analytics Izzy AI Chatter Content Setup Chat Monito…" at bounding box center [89, 254] width 155 height 393
click at [63, 70] on link "Home" at bounding box center [50, 76] width 28 height 12
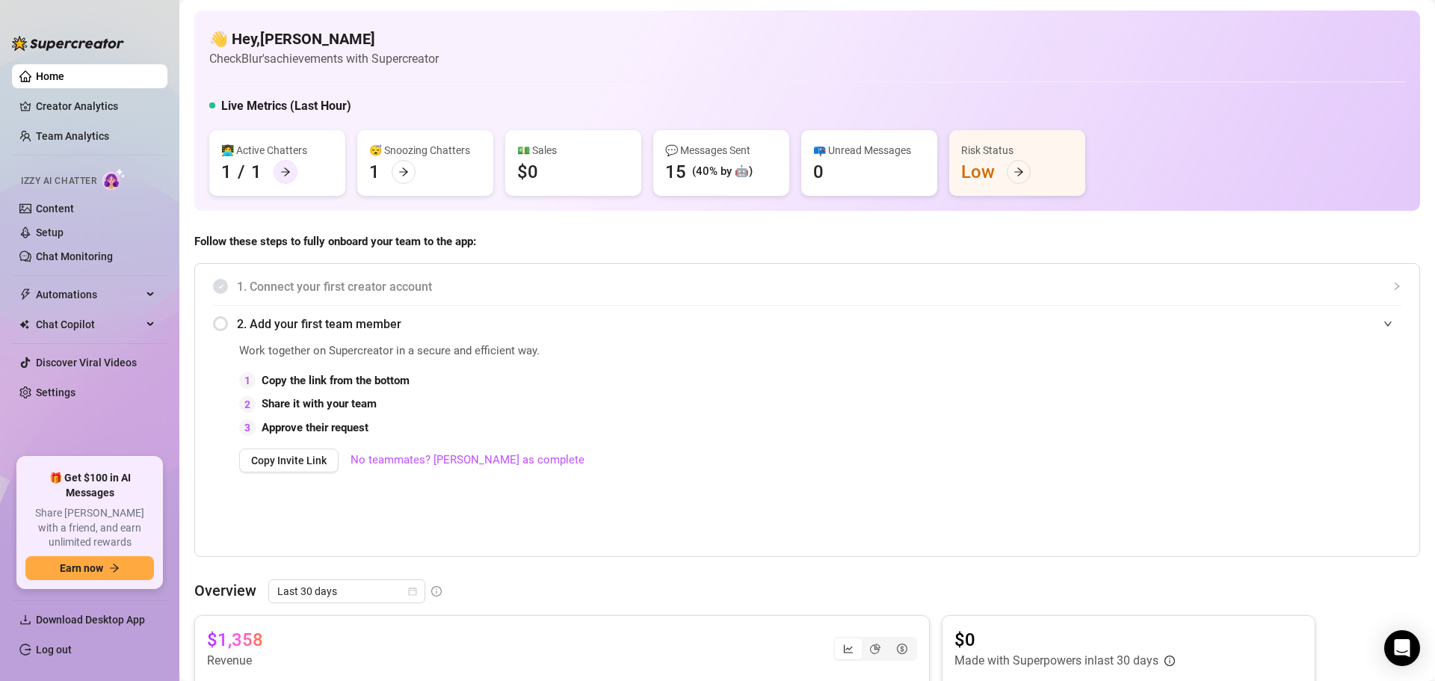
click at [281, 169] on icon "arrow-right" at bounding box center [285, 172] width 10 height 10
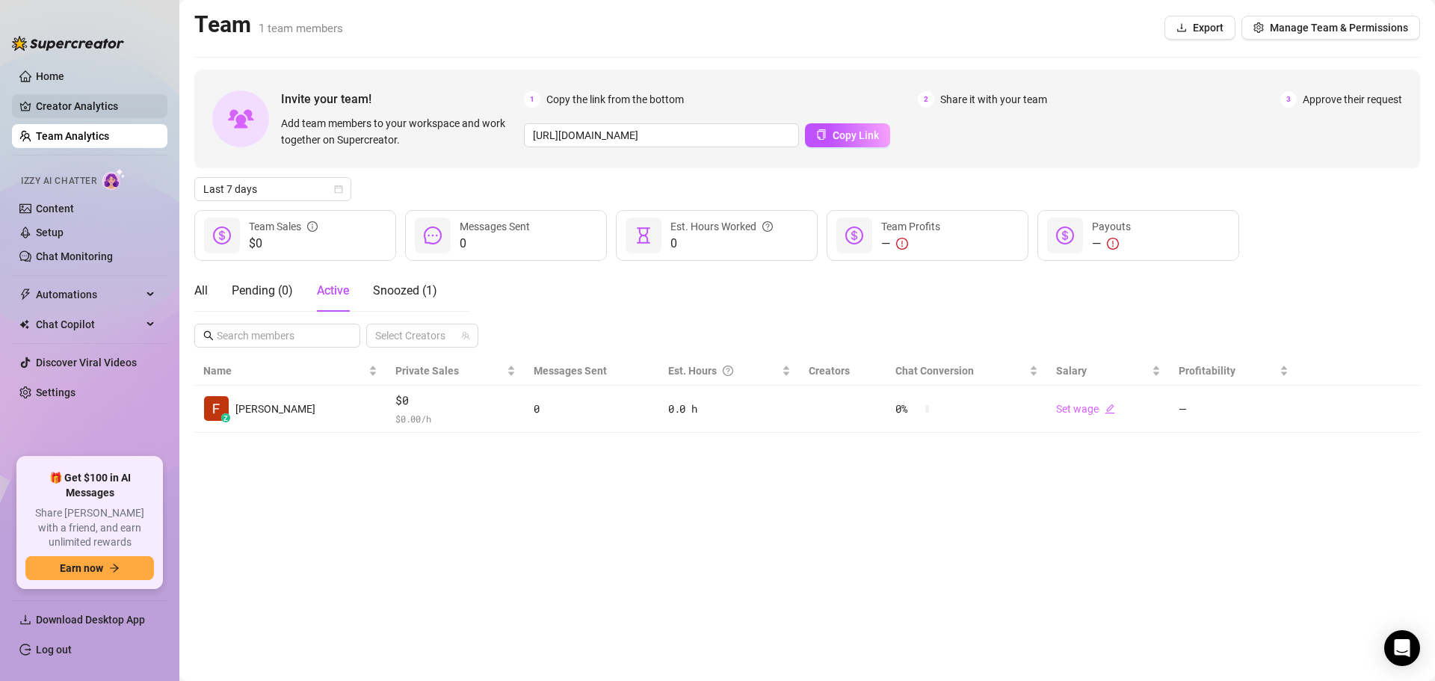
click at [80, 108] on link "Creator Analytics" at bounding box center [96, 106] width 120 height 24
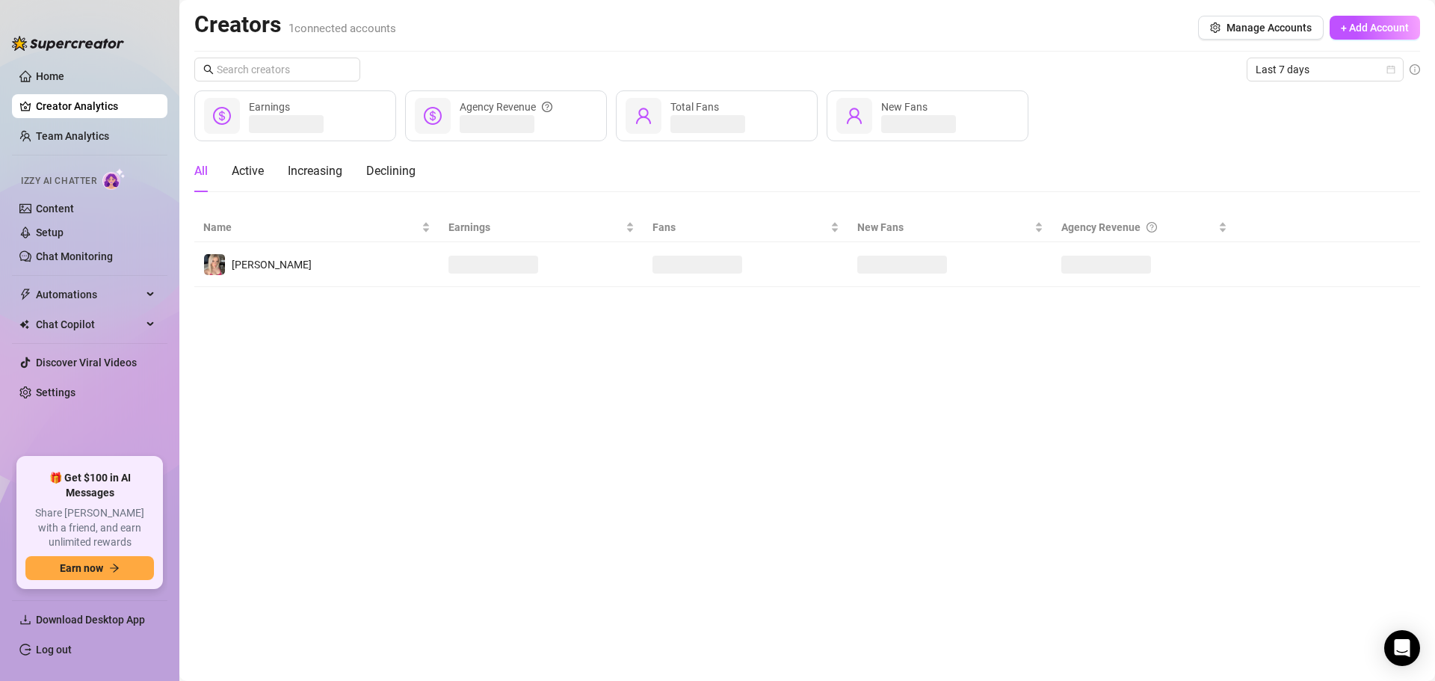
click at [72, 43] on img at bounding box center [68, 43] width 112 height 15
click at [99, 257] on link "Chat Monitoring" at bounding box center [74, 256] width 77 height 12
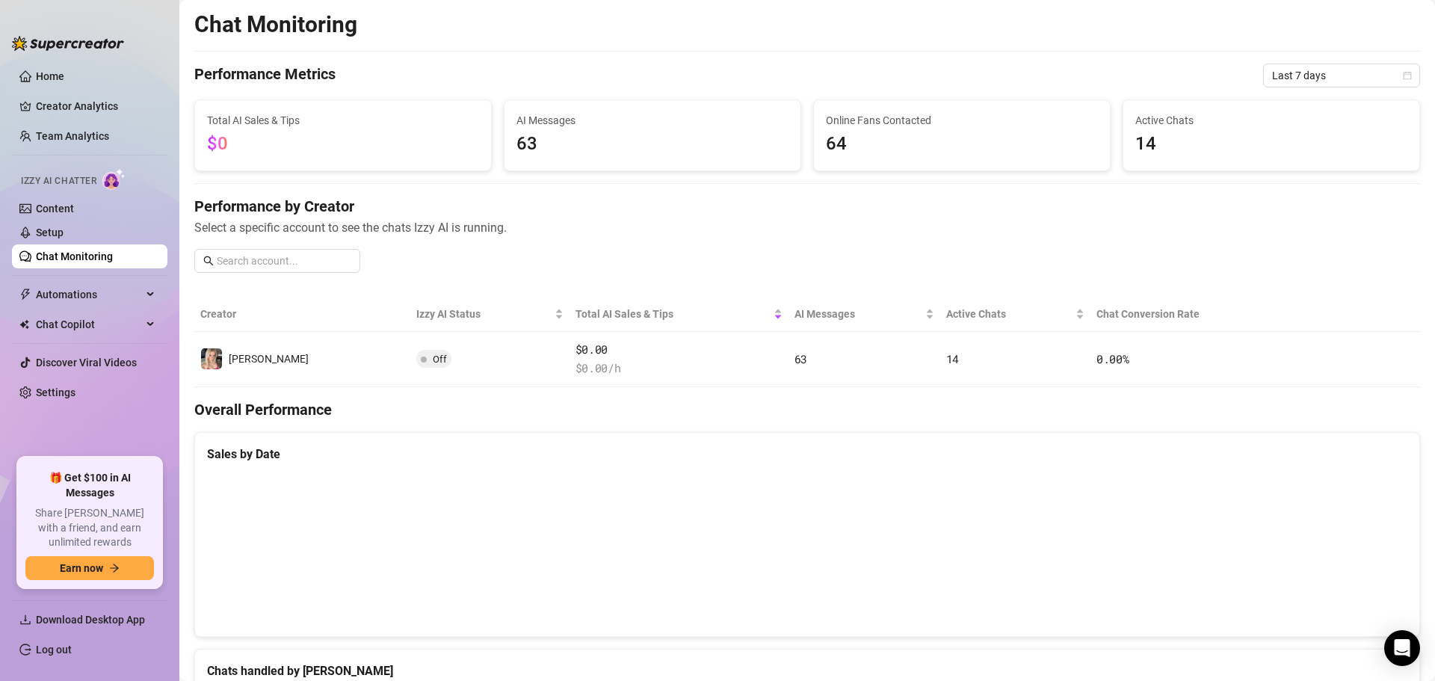
scroll to position [383, 0]
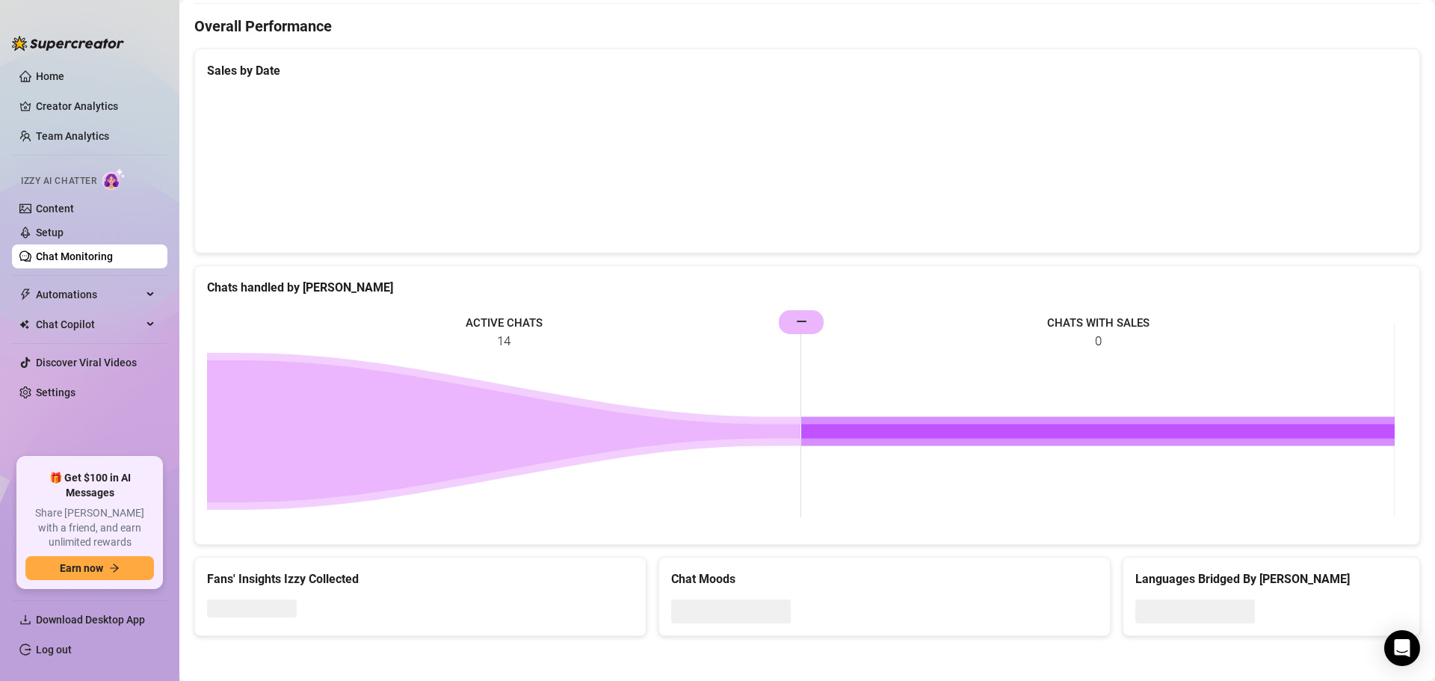
drag, startPoint x: 803, startPoint y: 322, endPoint x: 910, endPoint y: 332, distance: 108.1
click at [715, 332] on rect at bounding box center [801, 420] width 1188 height 224
drag, startPoint x: 802, startPoint y: 308, endPoint x: 691, endPoint y: 316, distance: 110.9
click at [691, 316] on rect at bounding box center [801, 420] width 1188 height 224
click at [715, 349] on rect at bounding box center [801, 420] width 1188 height 224
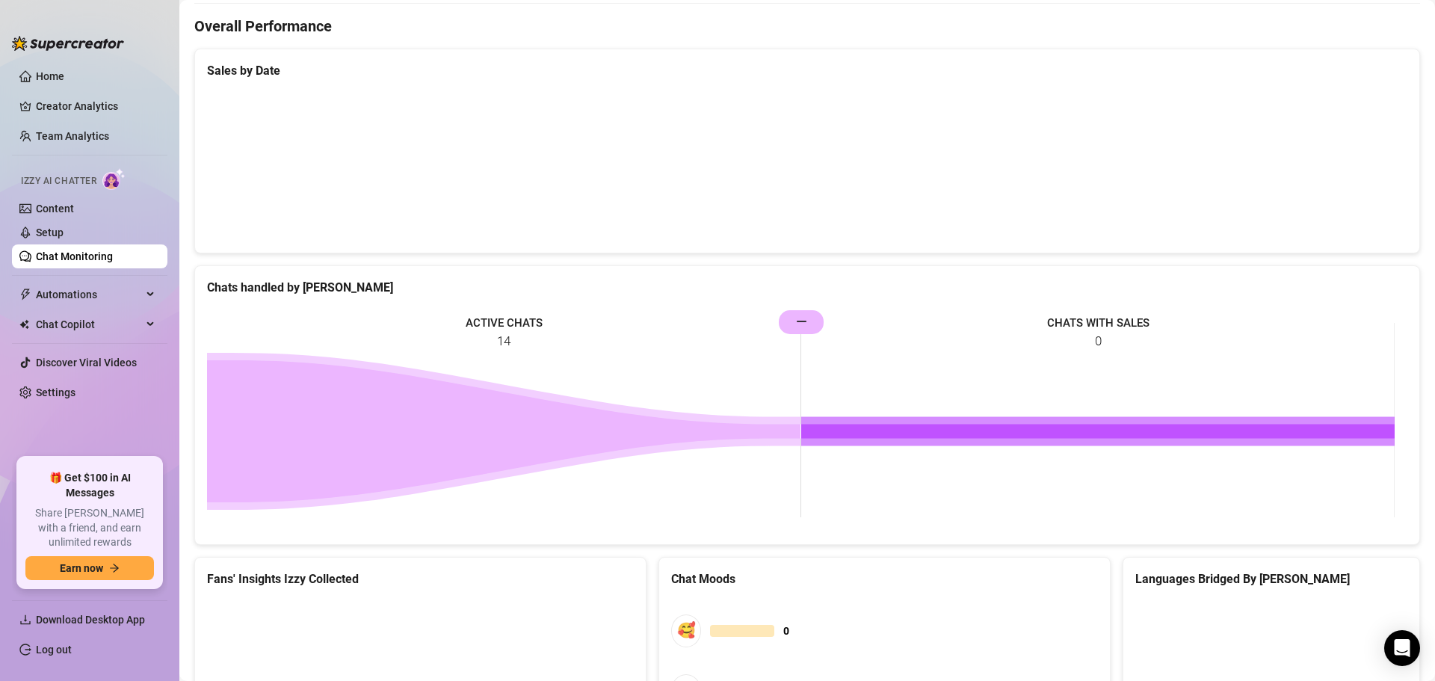
click at [479, 312] on rect at bounding box center [801, 420] width 1188 height 224
drag, startPoint x: 548, startPoint y: 355, endPoint x: 570, endPoint y: 348, distance: 22.7
click at [561, 353] on rect at bounding box center [801, 420] width 1188 height 224
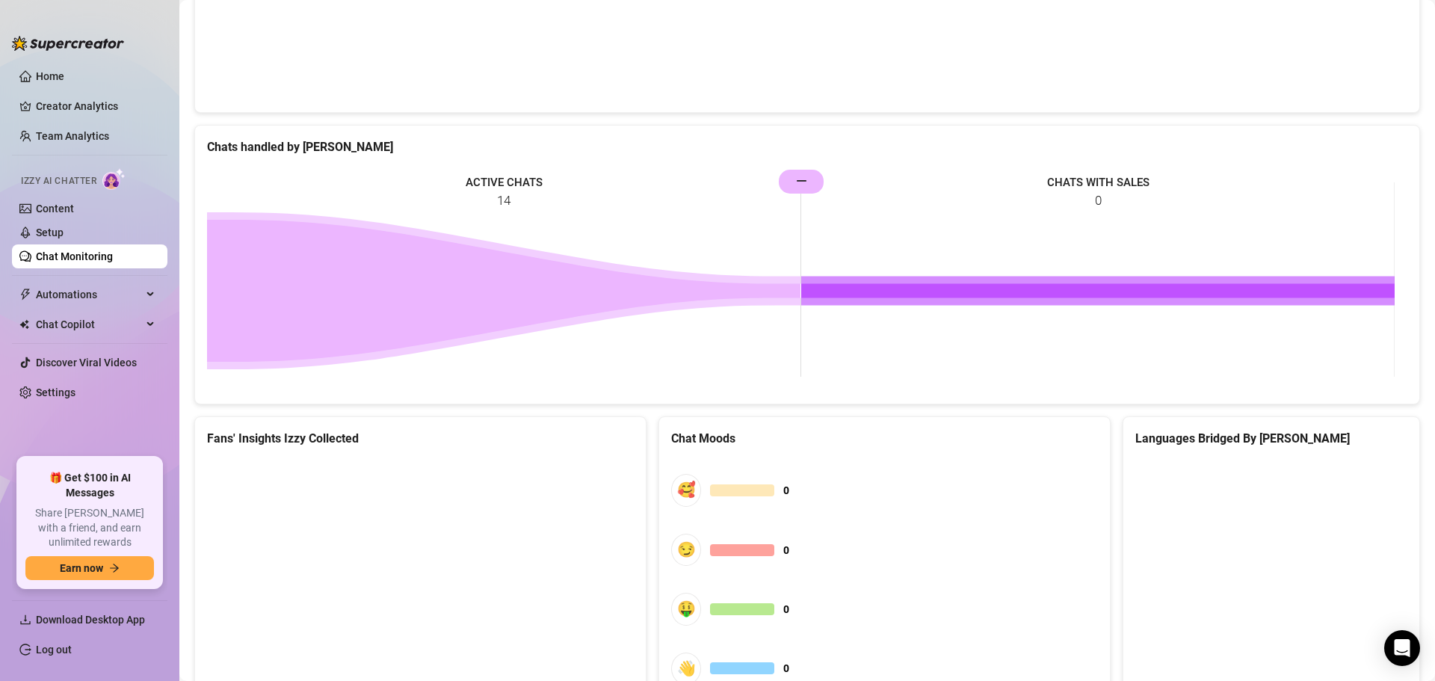
scroll to position [525, 0]
